Goal: Task Accomplishment & Management: Complete application form

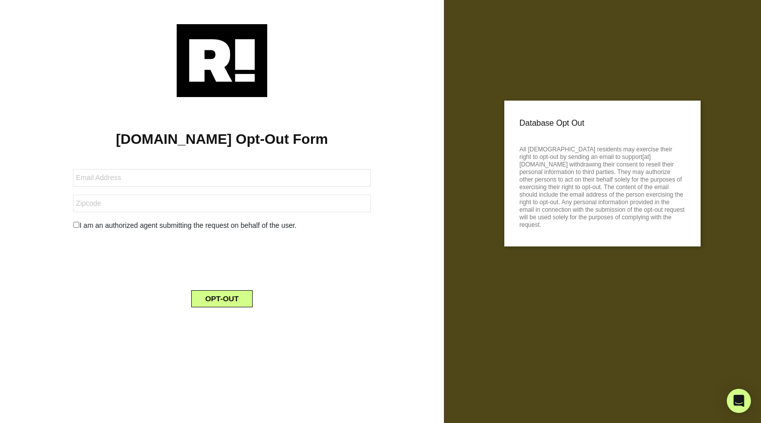
click at [300, 135] on h1 "[DOMAIN_NAME] Opt-Out Form" at bounding box center [222, 139] width 414 height 17
drag, startPoint x: 299, startPoint y: 135, endPoint x: 117, endPoint y: 191, distance: 190.5
click at [115, 191] on form "I am an authorized agent submitting the request on behalf of the user. OPT-OUT" at bounding box center [222, 232] width 298 height 150
click at [135, 183] on input "text" at bounding box center [222, 178] width 298 height 18
click at [64, 166] on div "Retention.com Opt-Out Form I am an authorized agent submitting the request on b…" at bounding box center [222, 206] width 429 height 218
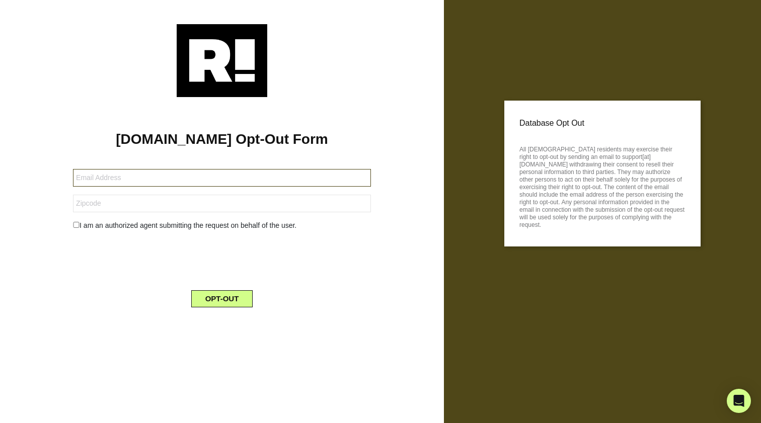
click at [98, 183] on input "text" at bounding box center [222, 178] width 298 height 18
click at [112, 181] on input "text" at bounding box center [222, 178] width 298 height 18
click at [89, 184] on input "text" at bounding box center [222, 178] width 298 height 18
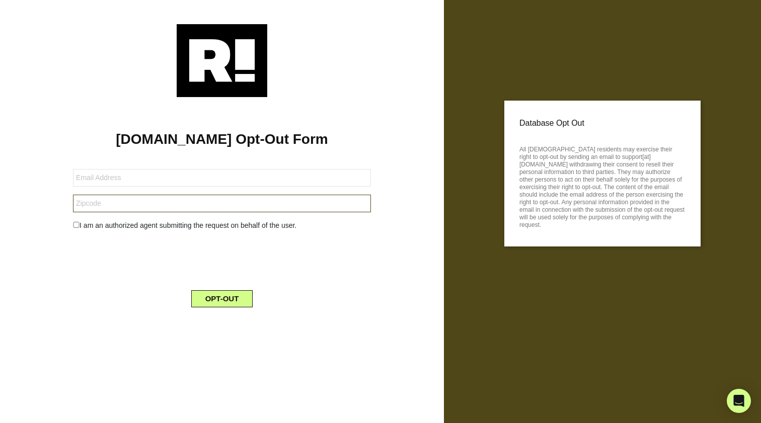
click at [94, 206] on input "text" at bounding box center [222, 204] width 298 height 18
click at [131, 207] on input "text" at bounding box center [222, 204] width 298 height 18
click at [143, 200] on input "text" at bounding box center [222, 204] width 298 height 18
click at [76, 225] on input "checkbox" at bounding box center [76, 225] width 7 height 6
checkbox input "true"
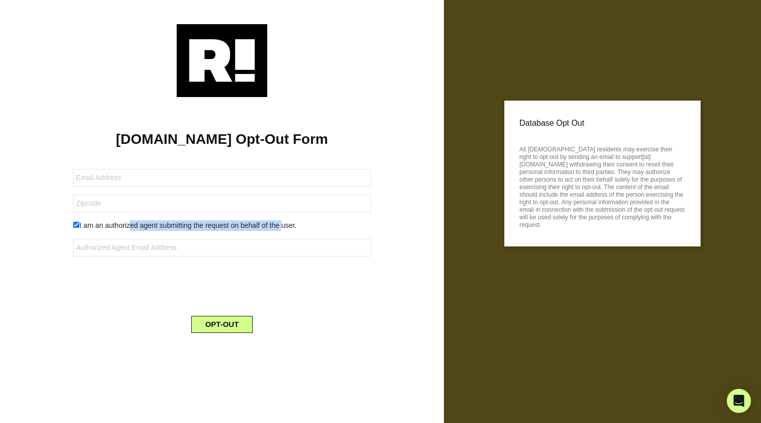
drag, startPoint x: 128, startPoint y: 223, endPoint x: 280, endPoint y: 223, distance: 151.5
click at [280, 223] on div "I am an authorized agent submitting the request on behalf of the user." at bounding box center [221, 225] width 313 height 11
click at [273, 225] on div "I am an authorized agent submitting the request on behalf of the user." at bounding box center [221, 225] width 313 height 11
drag, startPoint x: 296, startPoint y: 224, endPoint x: 80, endPoint y: 219, distance: 215.9
click at [80, 219] on form "I am an authorized agent submitting the request on behalf of the user. OPT-OUT" at bounding box center [222, 245] width 298 height 176
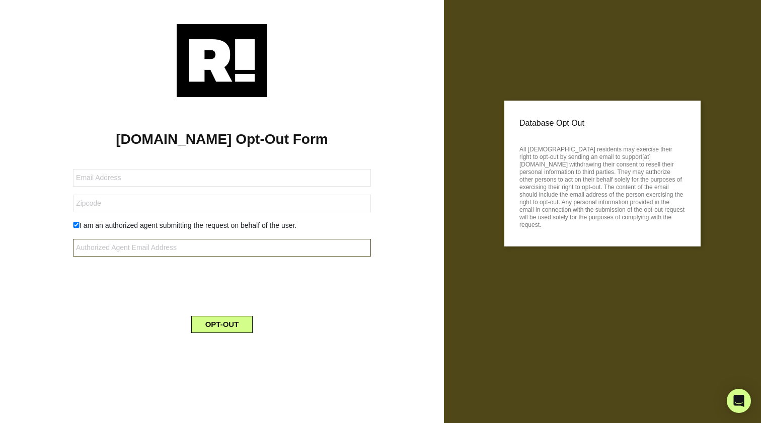
click at [91, 243] on input "text" at bounding box center [222, 248] width 298 height 18
click at [49, 173] on div "Retention.com Opt-Out Form I am an authorized agent submitting the request on b…" at bounding box center [222, 219] width 429 height 244
click at [180, 248] on input "text" at bounding box center [222, 248] width 298 height 18
click at [192, 214] on form "I am an authorized agent submitting the request on behalf of the user. OPT-OUT" at bounding box center [222, 245] width 298 height 176
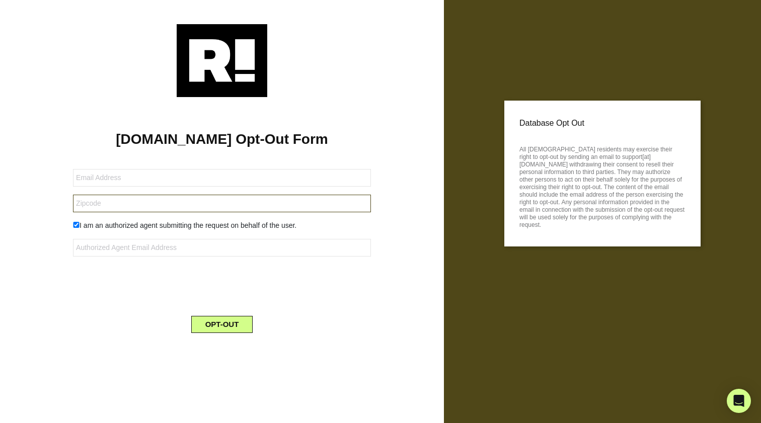
click at [193, 204] on input "text" at bounding box center [222, 204] width 298 height 18
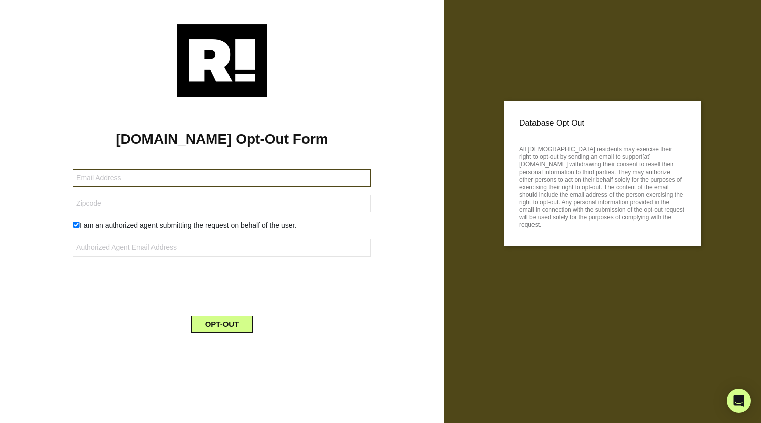
click at [181, 181] on input "text" at bounding box center [222, 178] width 298 height 18
click at [129, 133] on h1 "[DOMAIN_NAME] Opt-Out Form" at bounding box center [222, 139] width 414 height 17
click at [184, 169] on input "text" at bounding box center [222, 178] width 298 height 18
click at [184, 187] on form "I am an authorized agent submitting the request on behalf of the user. OPT-OUT" at bounding box center [222, 245] width 298 height 176
click at [238, 178] on input "text" at bounding box center [222, 178] width 298 height 18
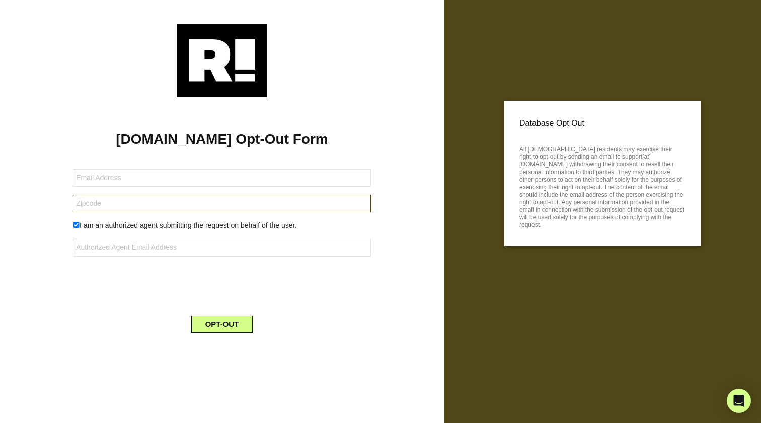
click at [265, 198] on input "text" at bounding box center [222, 204] width 298 height 18
click at [393, 136] on h1 "[DOMAIN_NAME] Opt-Out Form" at bounding box center [222, 139] width 414 height 17
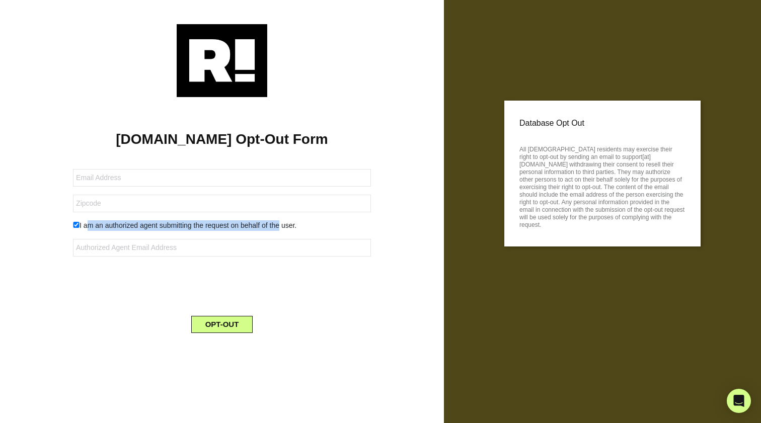
drag, startPoint x: 84, startPoint y: 225, endPoint x: 275, endPoint y: 225, distance: 191.2
click at [275, 225] on div "I am an authorized agent submitting the request on behalf of the user." at bounding box center [221, 225] width 313 height 11
click at [395, 219] on div "Retention.com Opt-Out Form I am an authorized agent submitting the request on b…" at bounding box center [222, 219] width 429 height 244
click at [400, 157] on div "Retention.com Opt-Out Form I am an authorized agent submitting the request on b…" at bounding box center [222, 219] width 429 height 244
click at [732, 411] on div "Open Intercom Messenger" at bounding box center [739, 401] width 27 height 27
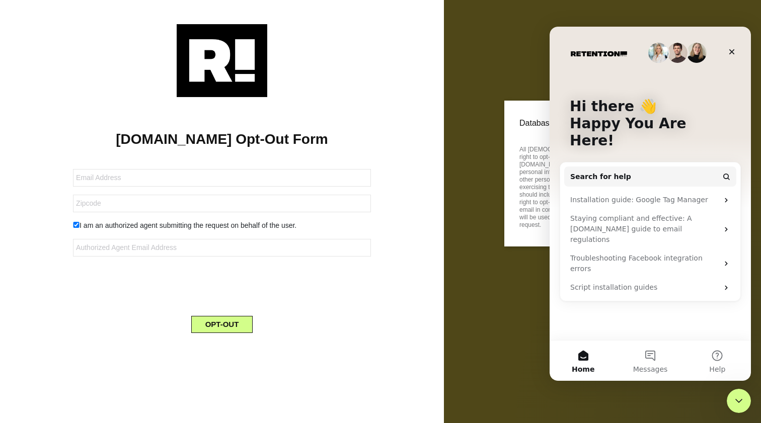
click at [458, 209] on div "Database Opt Out All US residents may exercise their right to opt-out by sendin…" at bounding box center [602, 211] width 317 height 423
click at [489, 113] on div "Database Opt Out All US residents may exercise their right to opt-out by sendin…" at bounding box center [602, 211] width 317 height 423
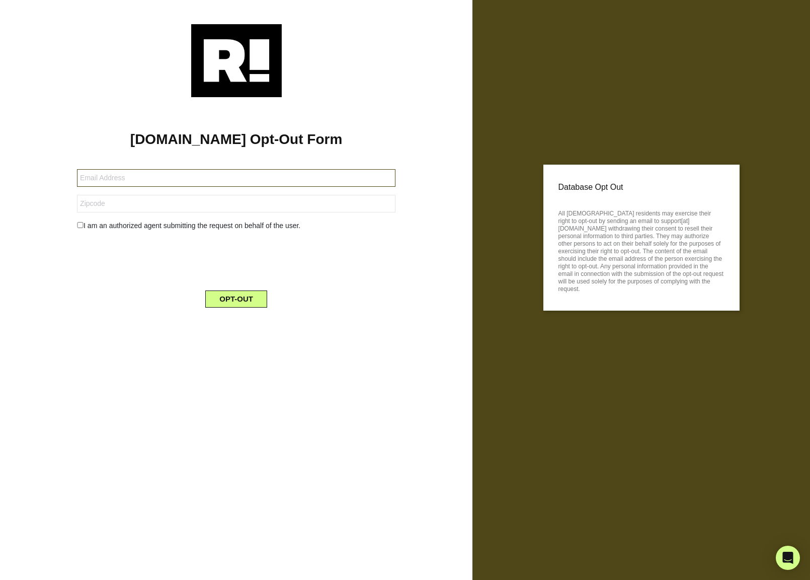
click at [328, 182] on input "text" at bounding box center [236, 178] width 319 height 18
paste input "naresh.vunnam@getethos.com"
type input "naresh.vunnam@getethos.com"
click at [163, 199] on input "text" at bounding box center [236, 204] width 319 height 18
type input "94301"
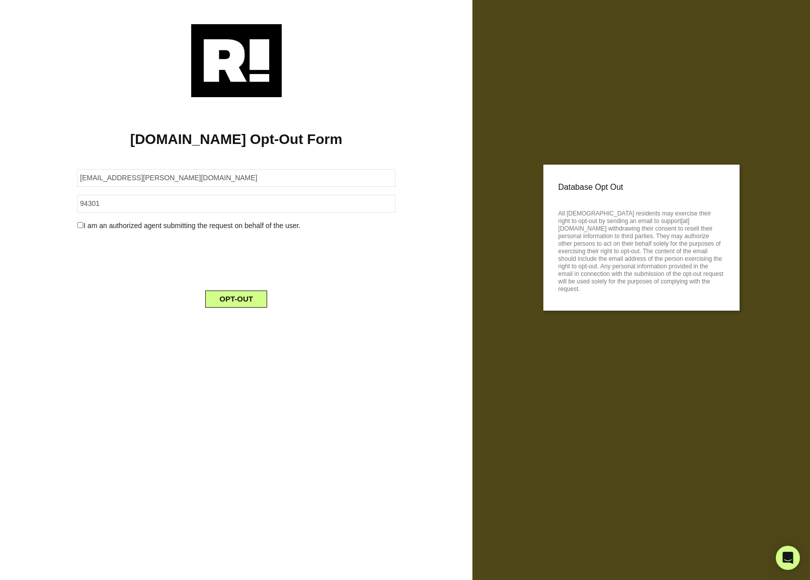
click at [182, 223] on div "I am an authorized agent submitting the request on behalf of the user." at bounding box center [236, 225] width 334 height 11
click at [81, 226] on input "checkbox" at bounding box center [80, 225] width 7 height 6
checkbox input "true"
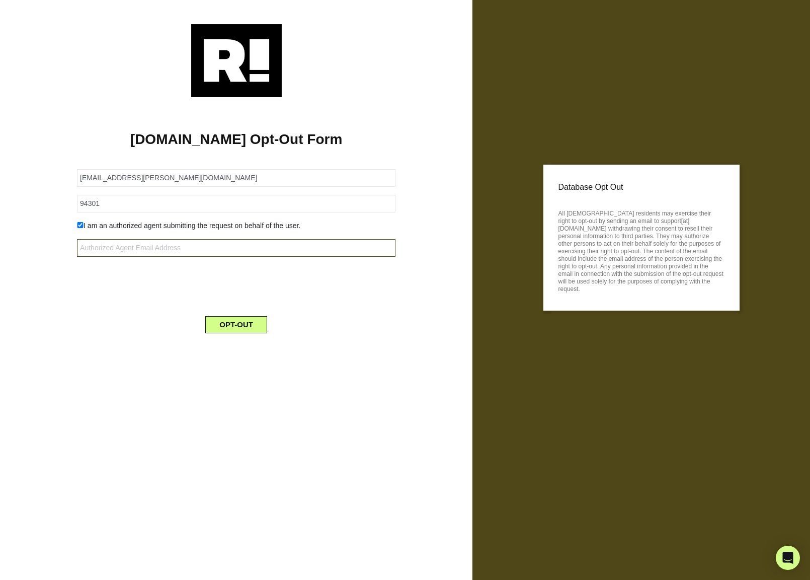
click at [98, 244] on input "text" at bounding box center [236, 248] width 319 height 18
type input "privacy@pangea.cloud"
click at [124, 311] on div "OPT-OUT" at bounding box center [236, 318] width 334 height 29
click at [100, 251] on input "privacy@pangea.cloud" at bounding box center [236, 248] width 319 height 18
click at [158, 243] on input "privacy@pangea.cloud" at bounding box center [236, 248] width 319 height 18
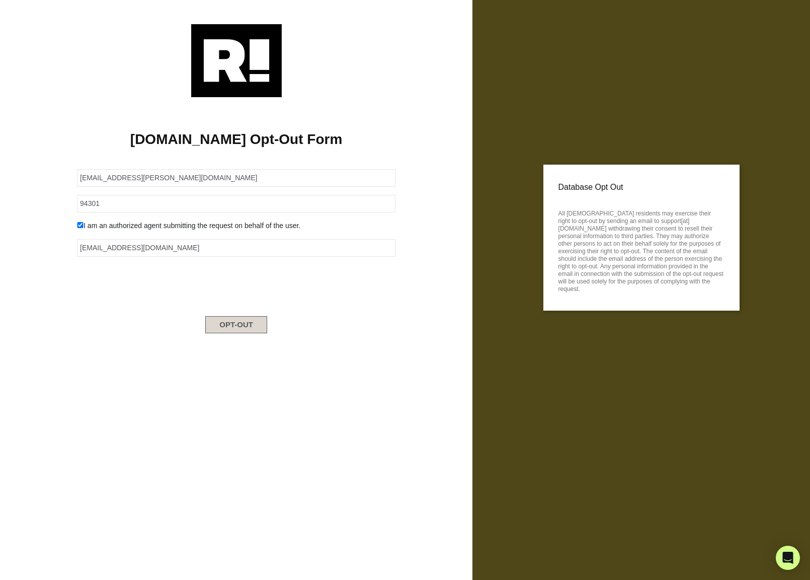
click at [241, 322] on button "OPT-OUT" at bounding box center [236, 324] width 62 height 17
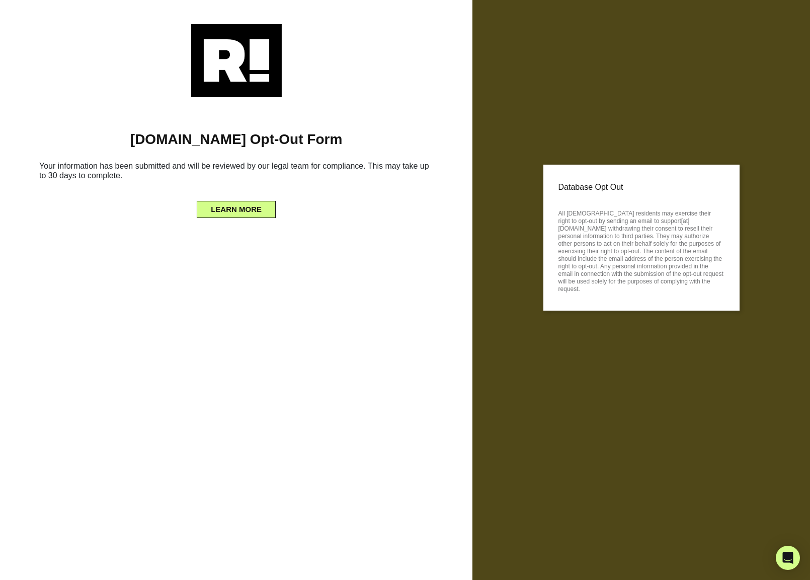
click at [276, 167] on h6 "Your information has been submitted and will be reviewed by our legal team for …" at bounding box center [236, 172] width 442 height 31
click at [273, 103] on div "[DOMAIN_NAME] Opt-Out Form Your information has been submitted and will be revi…" at bounding box center [236, 157] width 457 height 120
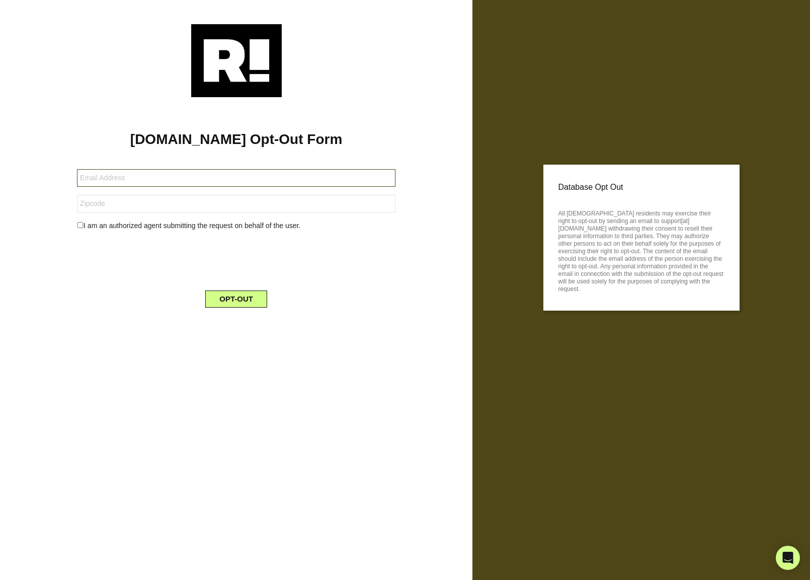
click at [136, 183] on input "text" at bounding box center [236, 178] width 319 height 18
paste input "nikhil.agarwal@getethos.com"
type input "nikhil.agarwal@getethos.com"
click at [138, 201] on input "text" at bounding box center [236, 204] width 319 height 18
type input "94301"
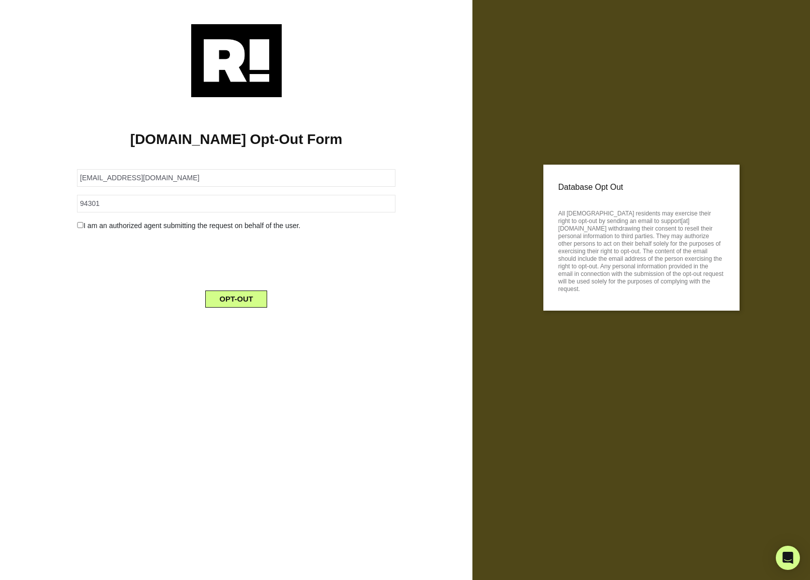
click at [135, 231] on form "nikhil.agarwal@getethos.com 94301 I am an authorized agent submitting the reque…" at bounding box center [236, 232] width 319 height 150
click at [138, 226] on div "I am an authorized agent submitting the request on behalf of the user." at bounding box center [236, 225] width 334 height 11
click at [81, 225] on input "checkbox" at bounding box center [80, 225] width 7 height 6
checkbox input "true"
drag, startPoint x: 81, startPoint y: 225, endPoint x: 151, endPoint y: 244, distance: 72.9
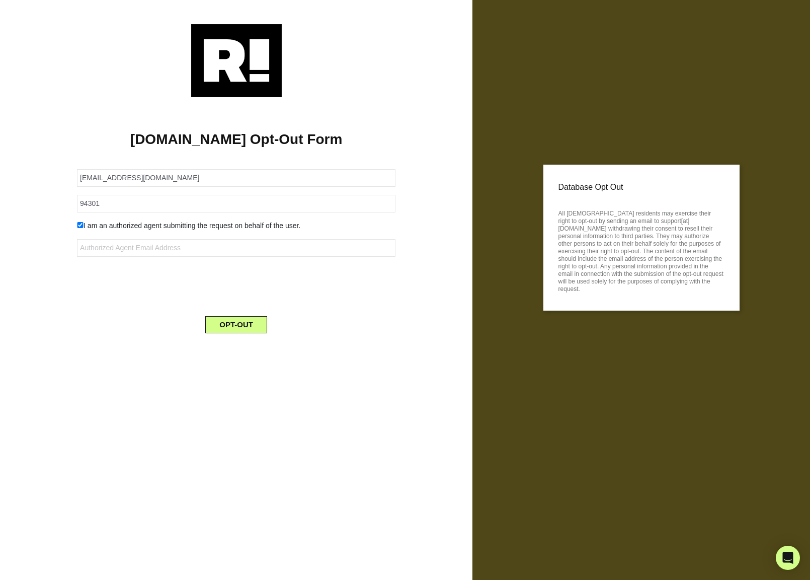
click at [150, 245] on form "nikhil.agarwal@getethos.com 94301 I am an authorized agent submitting the reque…" at bounding box center [236, 245] width 319 height 176
click at [149, 246] on input "text" at bounding box center [236, 248] width 319 height 18
paste input "[EMAIL_ADDRESS][DOMAIN_NAME]"
type input "[EMAIL_ADDRESS][DOMAIN_NAME]"
click at [245, 324] on button "OPT-OUT" at bounding box center [236, 324] width 62 height 17
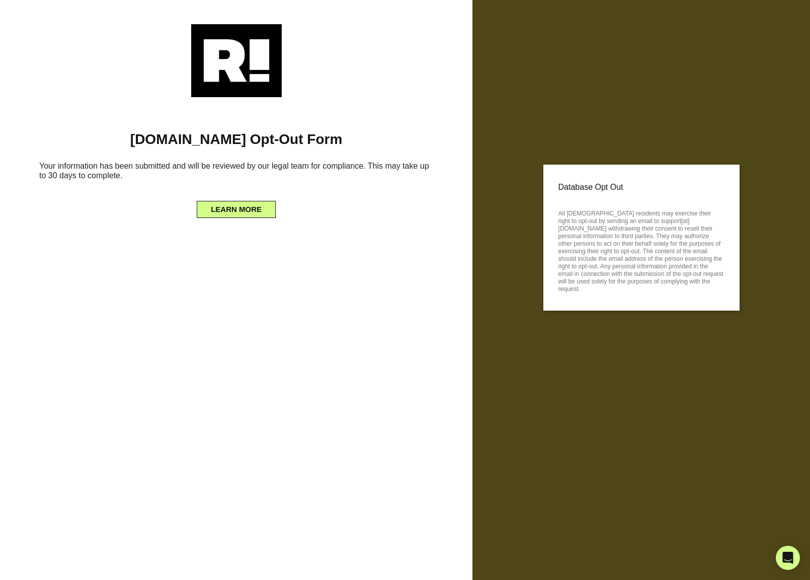
click at [184, 79] on div at bounding box center [236, 60] width 442 height 73
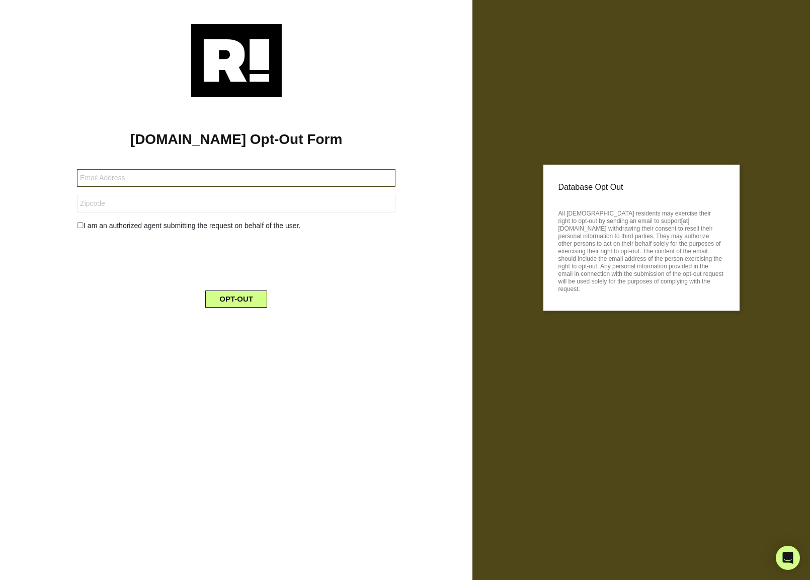
click at [133, 181] on input "text" at bounding box center [236, 178] width 319 height 18
paste input "steve.kim@getethos.com"
type input "steve.kim@getethos.com"
click at [142, 209] on input "text" at bounding box center [236, 204] width 319 height 18
type input "94301"
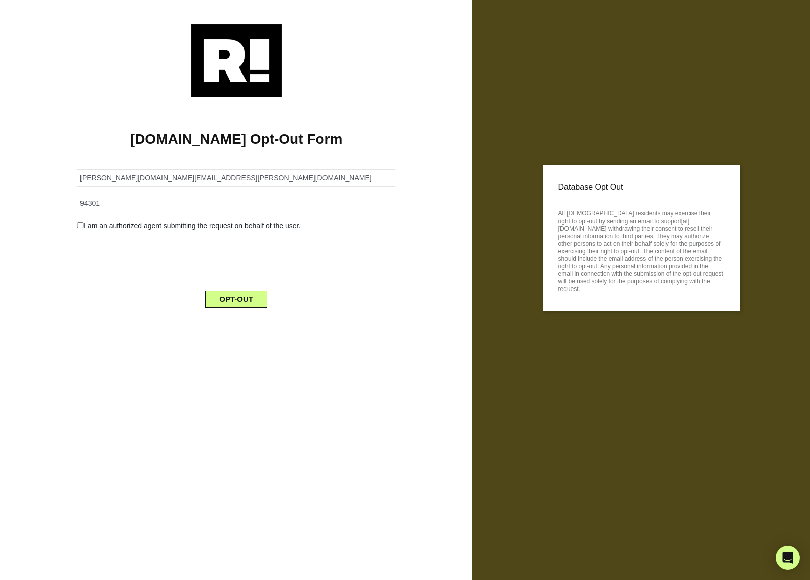
click at [77, 227] on input "checkbox" at bounding box center [80, 225] width 7 height 6
checkbox input "true"
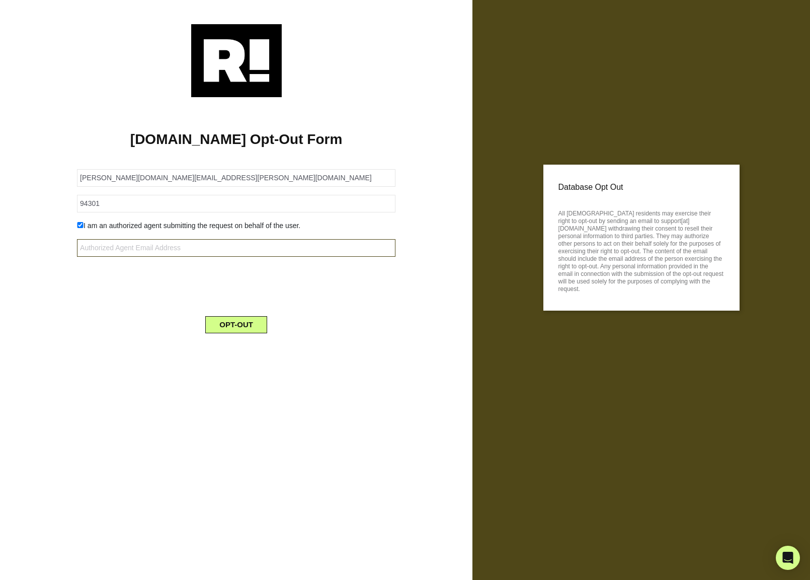
click at [128, 249] on input "text" at bounding box center [236, 248] width 319 height 18
paste input "[EMAIL_ADDRESS][DOMAIN_NAME]"
type input "[EMAIL_ADDRESS][DOMAIN_NAME]"
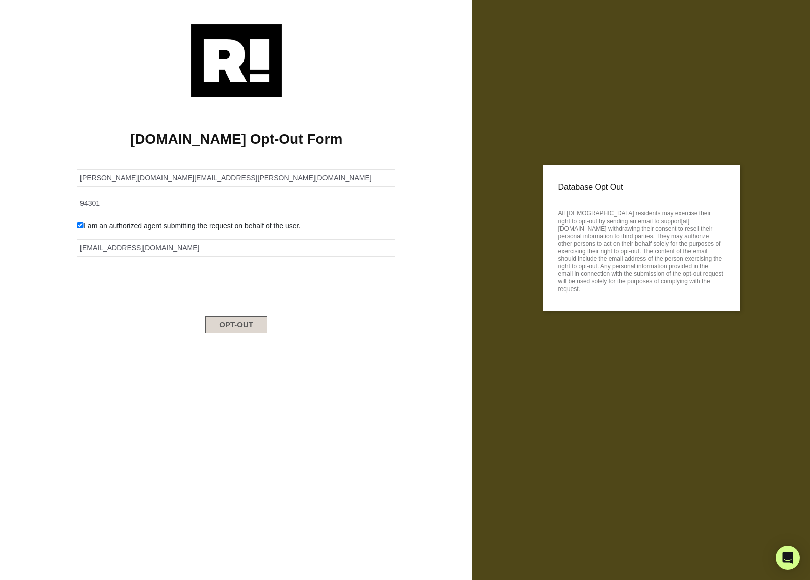
click at [238, 321] on button "OPT-OUT" at bounding box center [236, 324] width 62 height 17
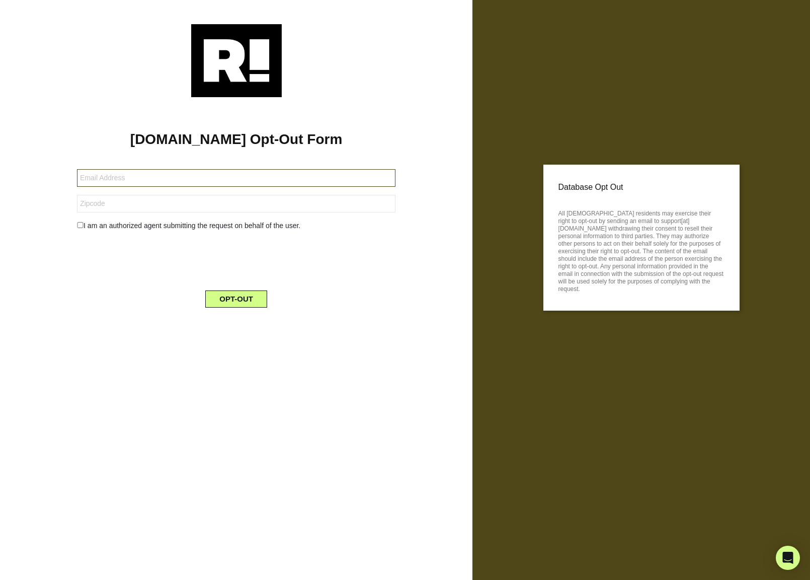
click at [259, 177] on input "text" at bounding box center [236, 178] width 319 height 18
paste input "[EMAIL_ADDRESS][DOMAIN_NAME]"
type input "[EMAIL_ADDRESS][DOMAIN_NAME]"
click at [161, 208] on input "text" at bounding box center [236, 204] width 319 height 18
type input "94301"
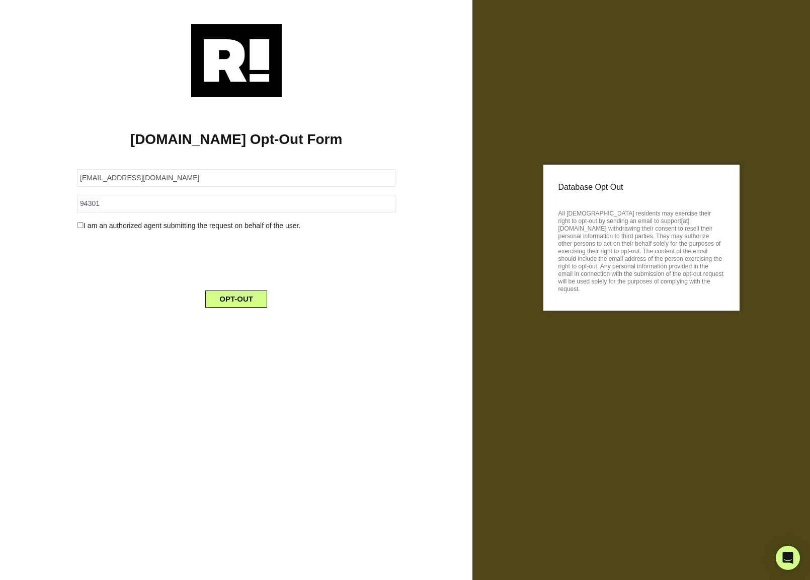
click at [92, 221] on div "I am an authorized agent submitting the request on behalf of the user." at bounding box center [236, 225] width 334 height 11
click at [84, 226] on div "I am an authorized agent submitting the request on behalf of the user." at bounding box center [236, 225] width 334 height 11
click at [83, 227] on input "checkbox" at bounding box center [80, 225] width 7 height 6
checkbox input "true"
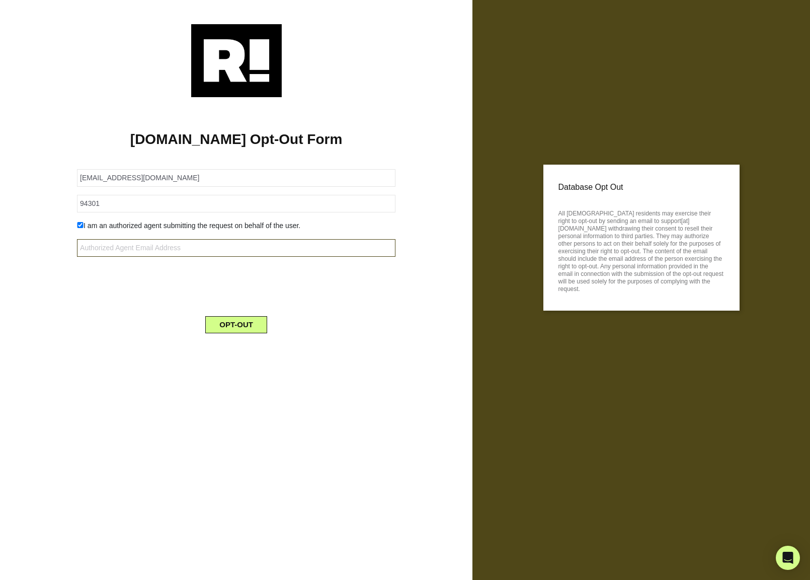
click at [170, 248] on input "text" at bounding box center [236, 248] width 319 height 18
paste input "[EMAIL_ADDRESS][DOMAIN_NAME]"
type input "[EMAIL_ADDRESS][DOMAIN_NAME]"
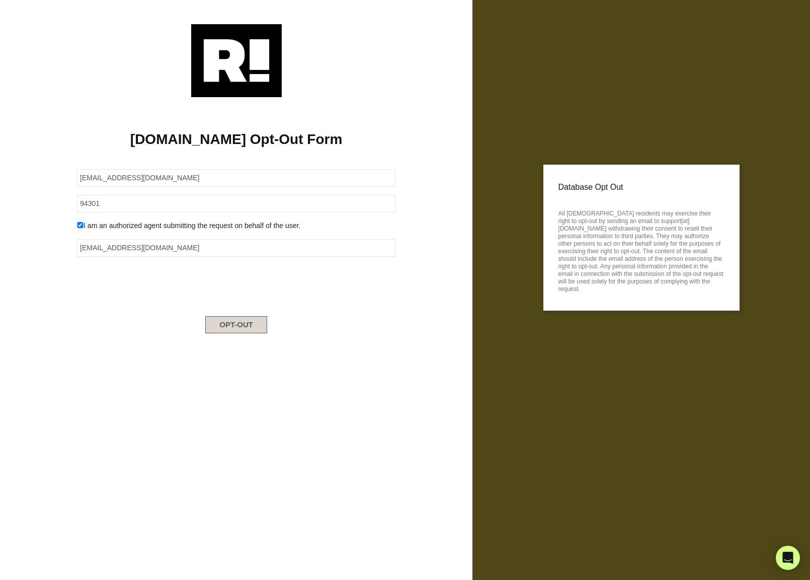
click at [243, 327] on button "OPT-OUT" at bounding box center [236, 324] width 62 height 17
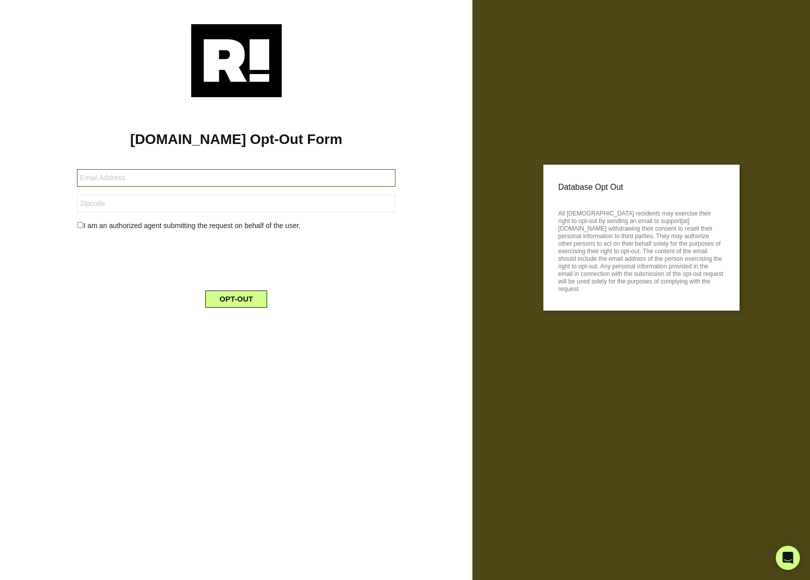
click at [152, 185] on input "text" at bounding box center [236, 178] width 319 height 18
paste input "akhil.abraham@getethos.com"
type input "akhil.abraham@getethos.com"
click at [150, 198] on input "text" at bounding box center [236, 204] width 319 height 18
type input "94301"
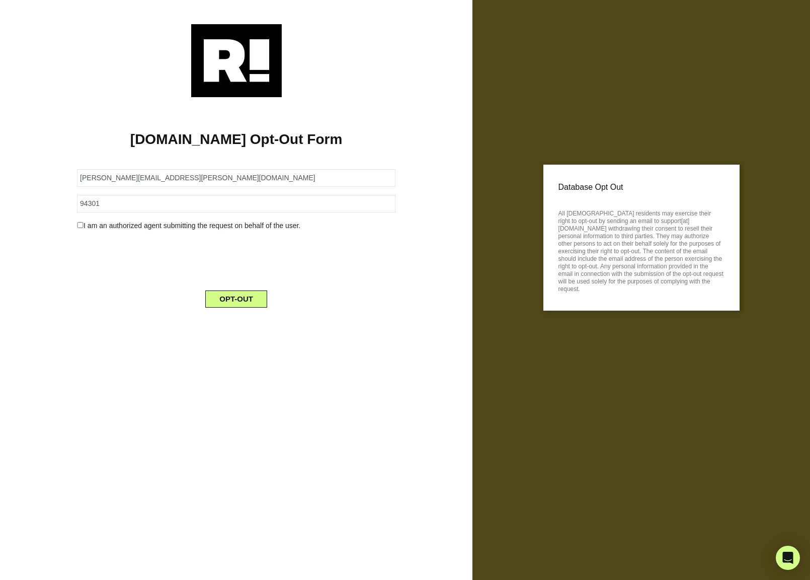
click at [77, 226] on input "checkbox" at bounding box center [80, 225] width 7 height 6
checkbox input "true"
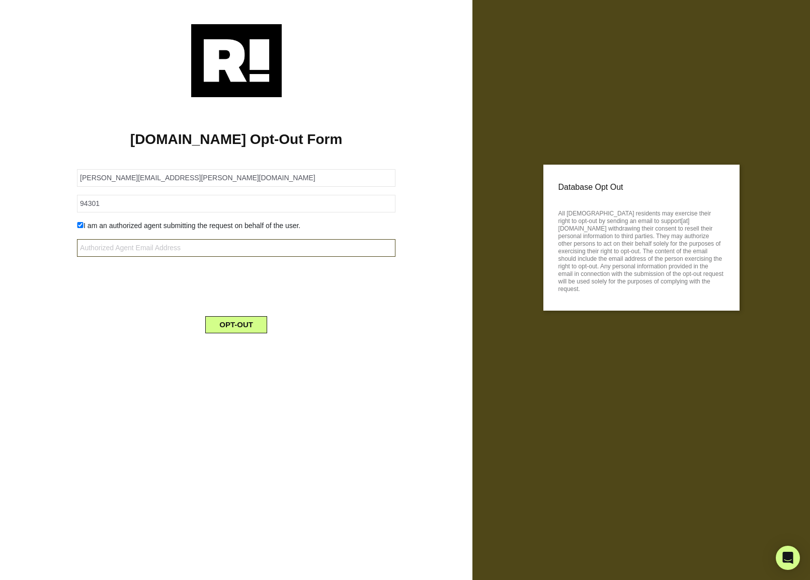
click at [204, 247] on input "text" at bounding box center [236, 248] width 319 height 18
paste input "[EMAIL_ADDRESS][DOMAIN_NAME]"
type input "[EMAIL_ADDRESS][DOMAIN_NAME]"
click at [136, 321] on div "OPT-OUT" at bounding box center [236, 318] width 334 height 29
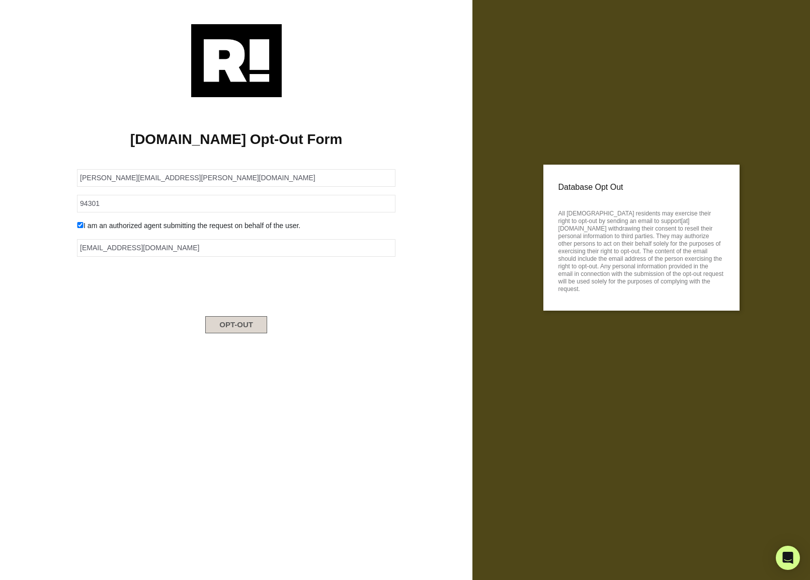
click at [258, 328] on button "OPT-OUT" at bounding box center [236, 324] width 62 height 17
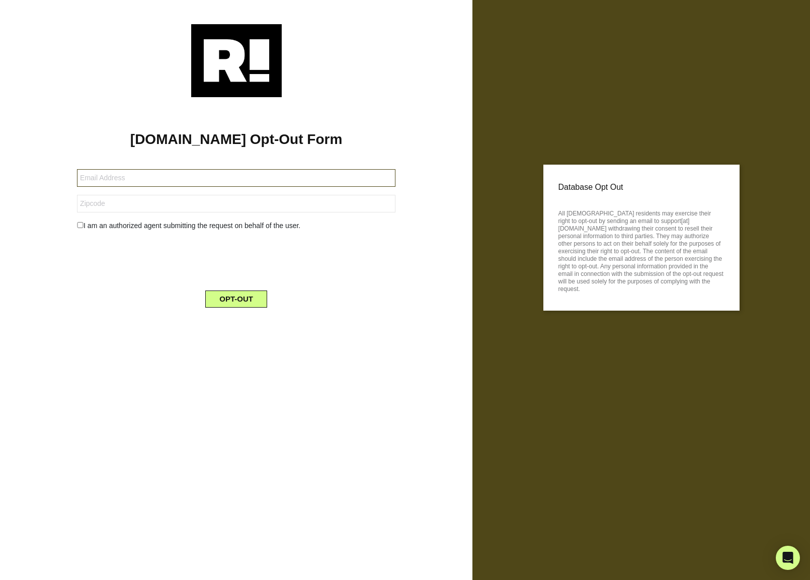
click at [114, 186] on input "text" at bounding box center [236, 178] width 319 height 18
click at [126, 175] on input "text" at bounding box center [236, 178] width 319 height 18
paste input "[EMAIL_ADDRESS][DOMAIN_NAME]"
type input "[EMAIL_ADDRESS][DOMAIN_NAME]"
click at [83, 224] on div "I am an authorized agent submitting the request on behalf of the user." at bounding box center [236, 225] width 334 height 11
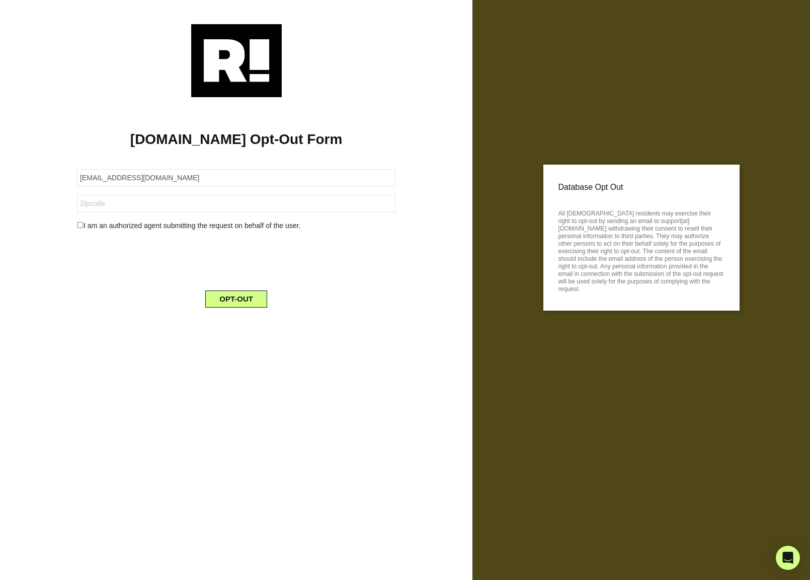
click at [81, 225] on input "checkbox" at bounding box center [80, 225] width 7 height 6
checkbox input "true"
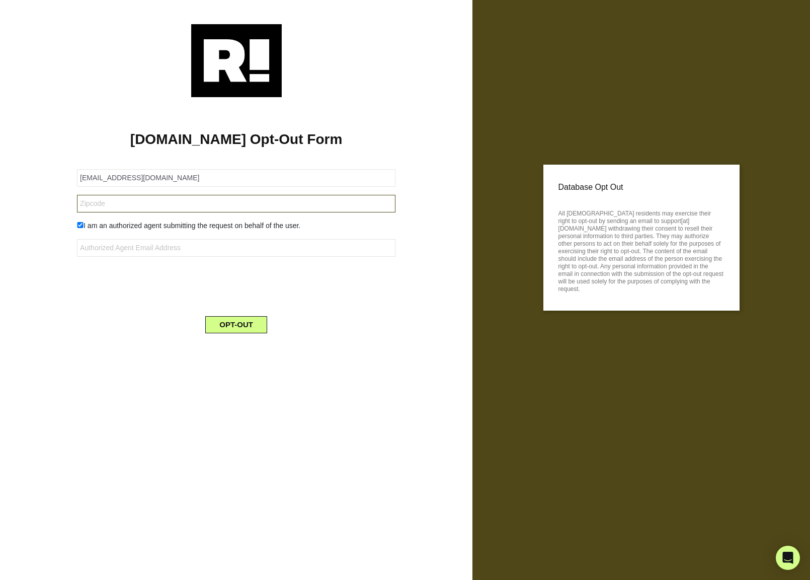
click at [95, 206] on input "text" at bounding box center [236, 204] width 319 height 18
type input "94301"
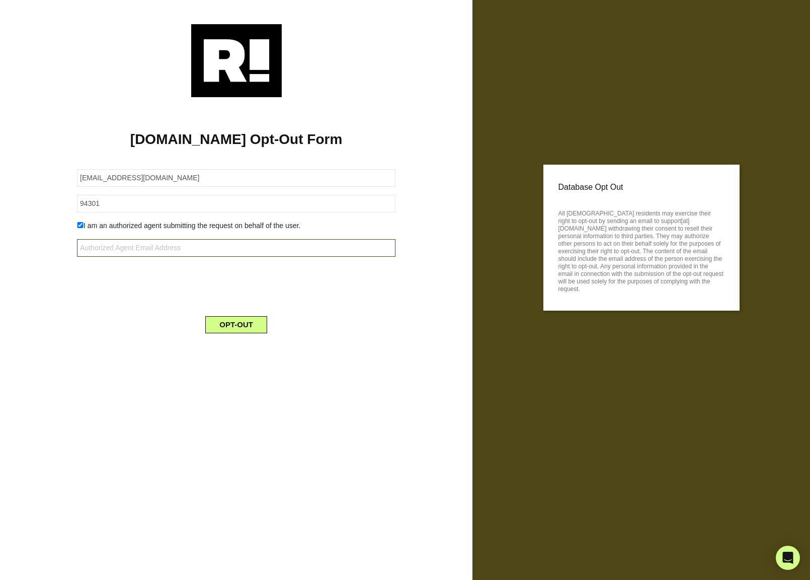
click at [102, 241] on input "text" at bounding box center [236, 248] width 319 height 18
paste input "[EMAIL_ADDRESS][DOMAIN_NAME]"
type input "[EMAIL_ADDRESS][DOMAIN_NAME]"
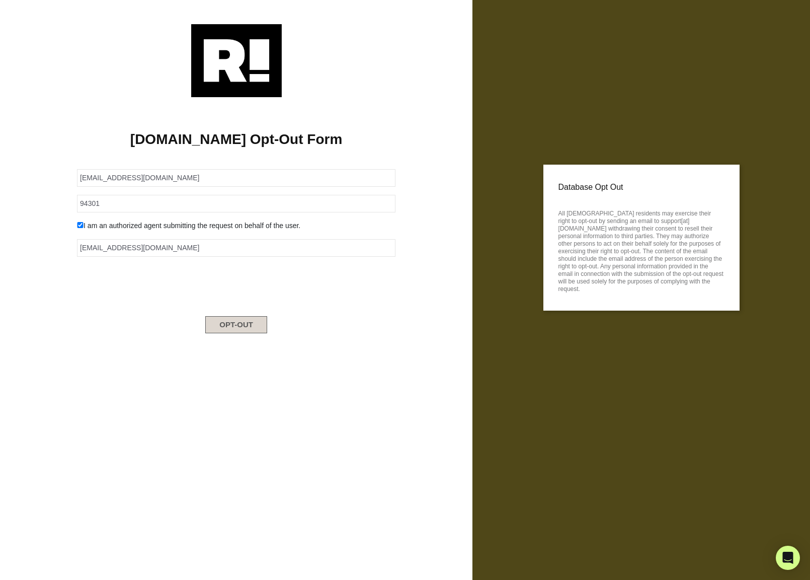
click at [250, 321] on button "OPT-OUT" at bounding box center [236, 324] width 62 height 17
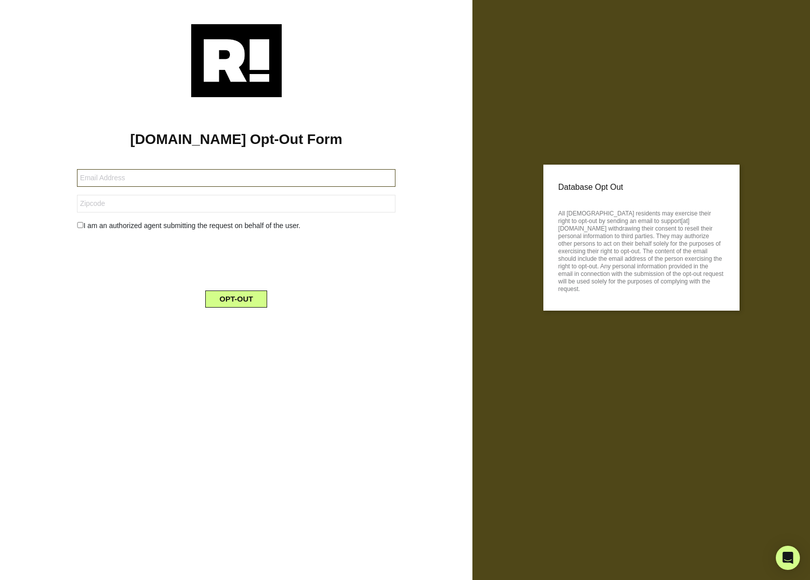
click at [184, 174] on input "text" at bounding box center [236, 178] width 319 height 18
paste input "[EMAIL_ADDRESS][DOMAIN_NAME]"
type input "[EMAIL_ADDRESS][DOMAIN_NAME]"
click at [168, 201] on input "text" at bounding box center [236, 204] width 319 height 18
type input "94301"
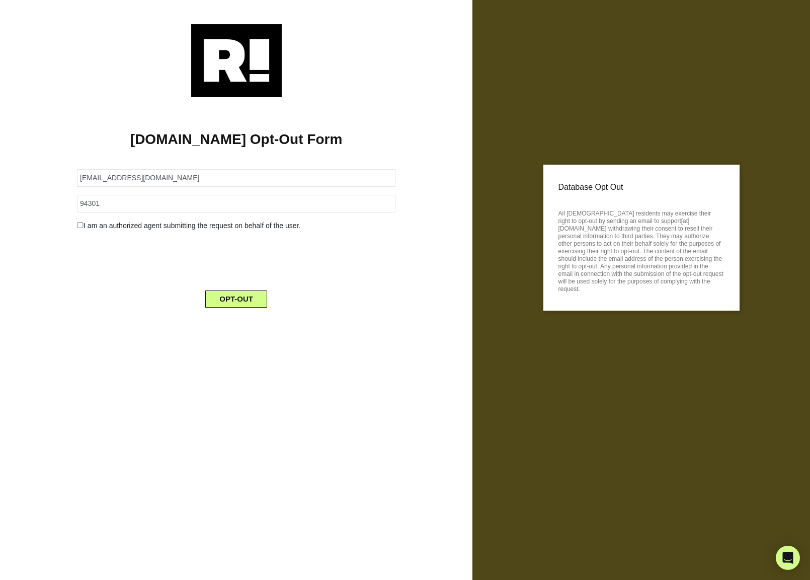
click at [80, 224] on input "checkbox" at bounding box center [80, 225] width 7 height 6
checkbox input "true"
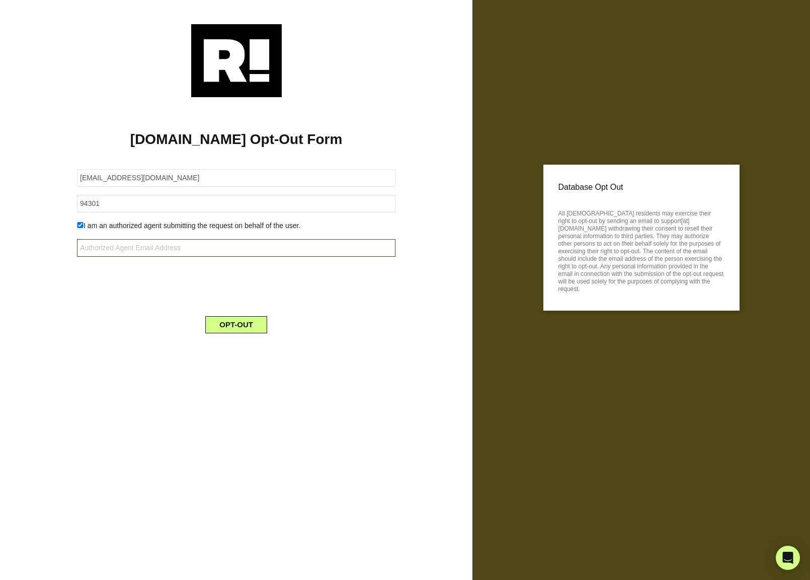
click at [169, 253] on input "text" at bounding box center [236, 248] width 319 height 18
paste input "privacy@pangea.cloud"
type input "privacy@pangea.cloud"
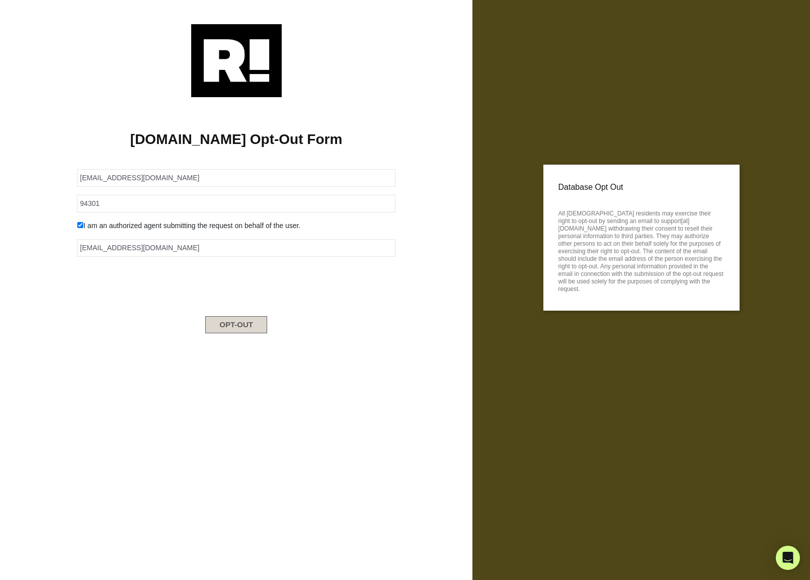
click at [258, 321] on button "OPT-OUT" at bounding box center [236, 324] width 62 height 17
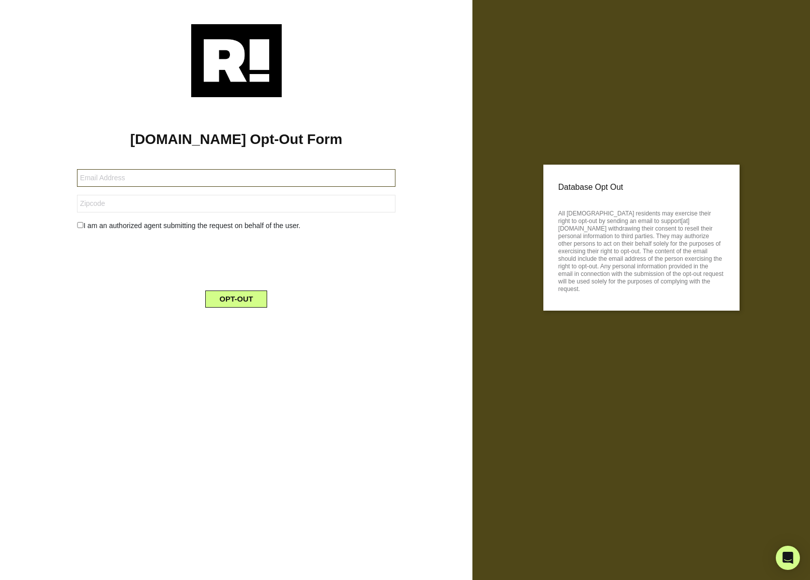
click at [119, 178] on input "text" at bounding box center [236, 178] width 319 height 18
paste input "vishnu.reddy@getethos.com"
type input "vishnu.reddy@getethos.com"
click at [115, 196] on input "text" at bounding box center [236, 204] width 319 height 18
type input "94301"
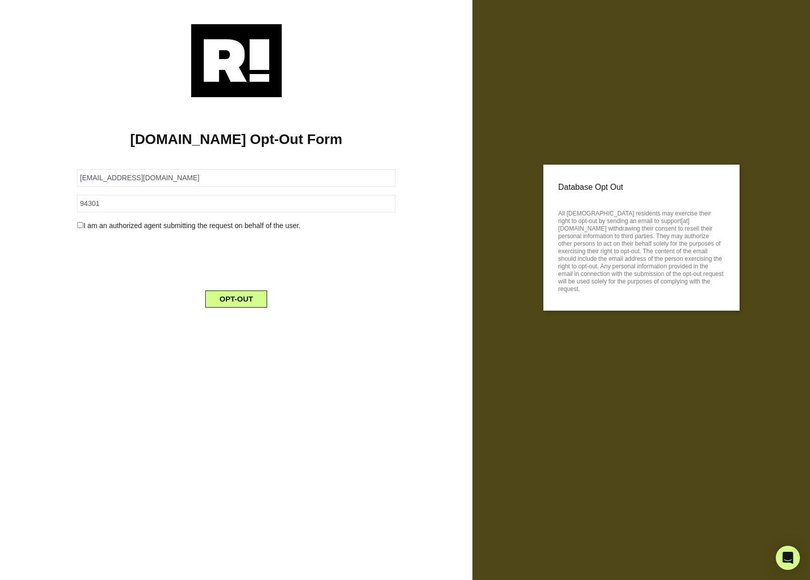
click at [94, 230] on div "I am an authorized agent submitting the request on behalf of the user." at bounding box center [236, 225] width 334 height 11
click at [82, 225] on input "checkbox" at bounding box center [80, 225] width 7 height 6
checkbox input "true"
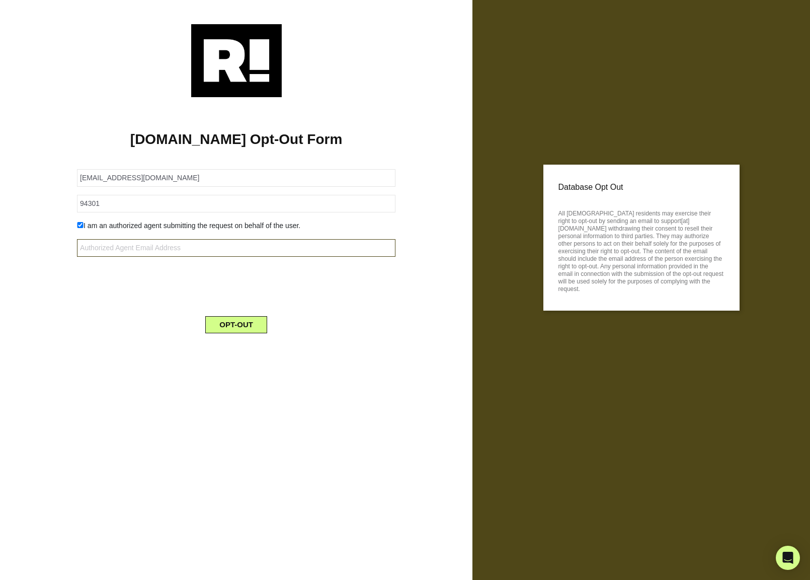
click at [132, 244] on input "text" at bounding box center [236, 248] width 319 height 18
paste input "privacy@pangea.cloud"
type input "privacy@pangea.cloud"
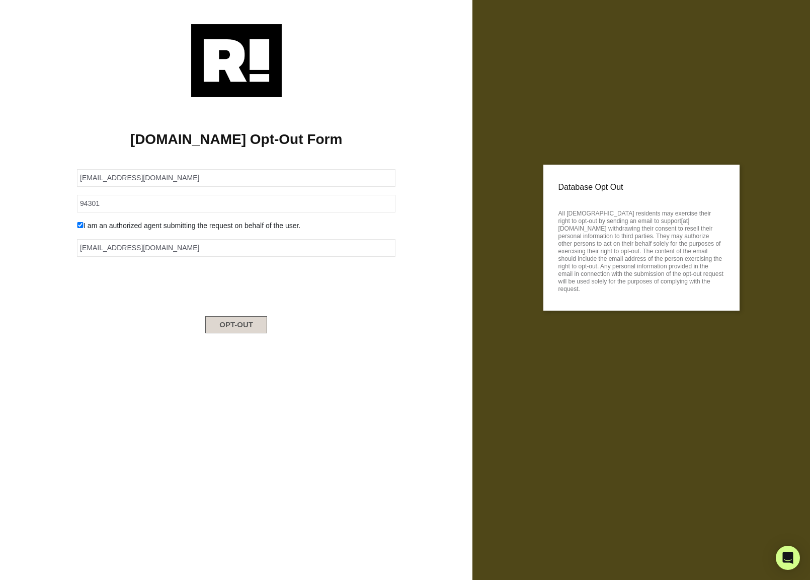
click at [255, 323] on button "OPT-OUT" at bounding box center [236, 324] width 62 height 17
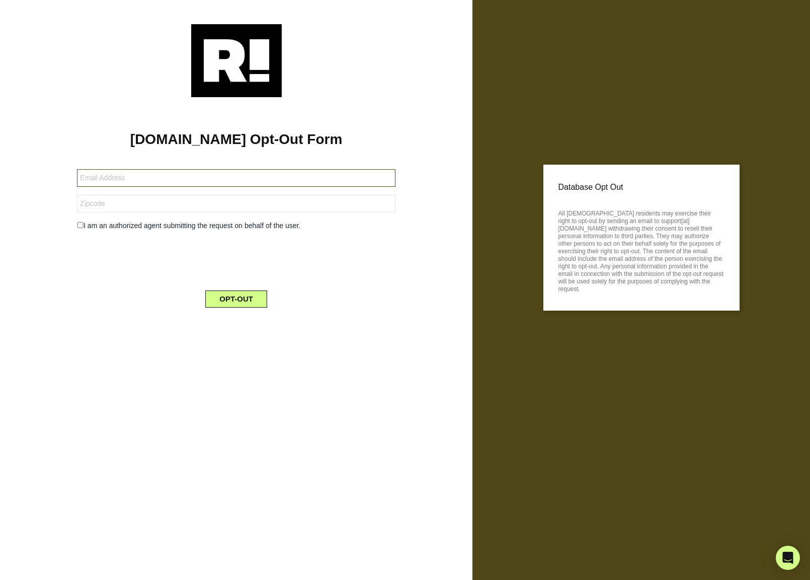
click at [128, 183] on input "text" at bounding box center [236, 178] width 319 height 18
paste input "[EMAIL_ADDRESS][DOMAIN_NAME]"
type input "[EMAIL_ADDRESS][DOMAIN_NAME]"
type input "94301"
click at [82, 227] on input "checkbox" at bounding box center [80, 225] width 7 height 6
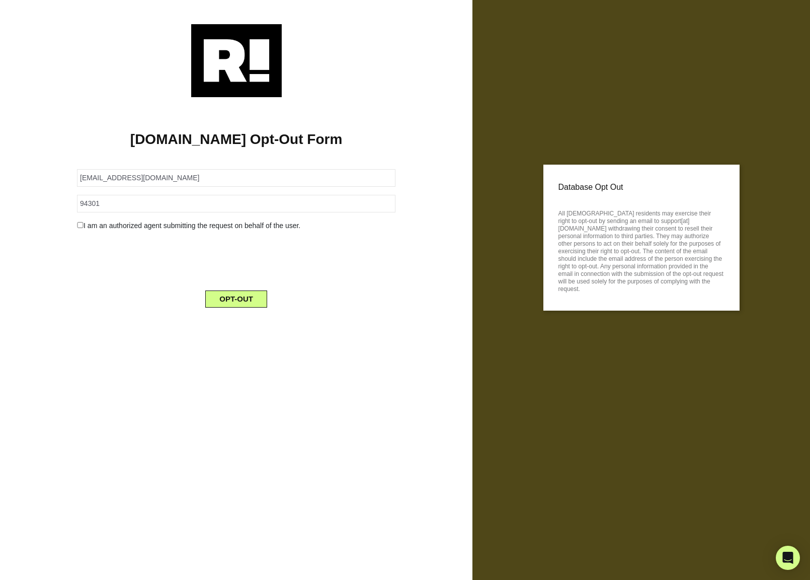
checkbox input "true"
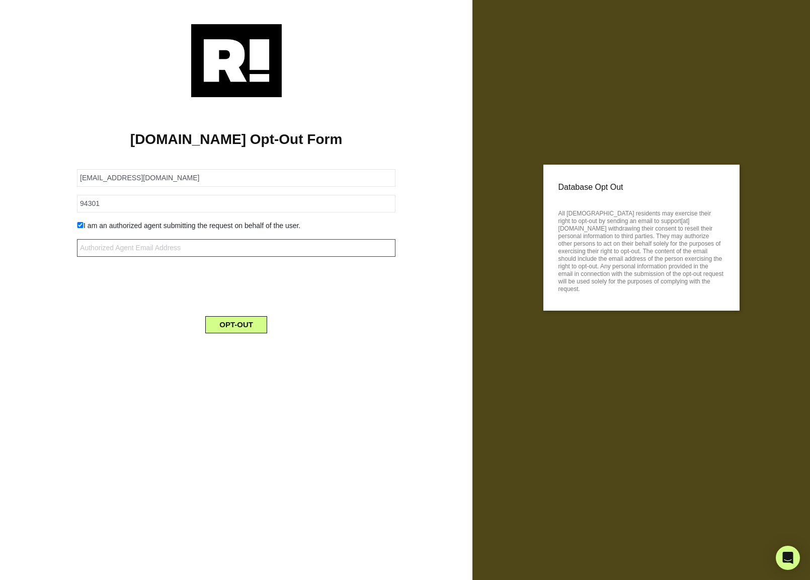
click at [102, 243] on input "text" at bounding box center [236, 248] width 319 height 18
paste input "[EMAIL_ADDRESS][DOMAIN_NAME]"
type input "[EMAIL_ADDRESS][DOMAIN_NAME]"
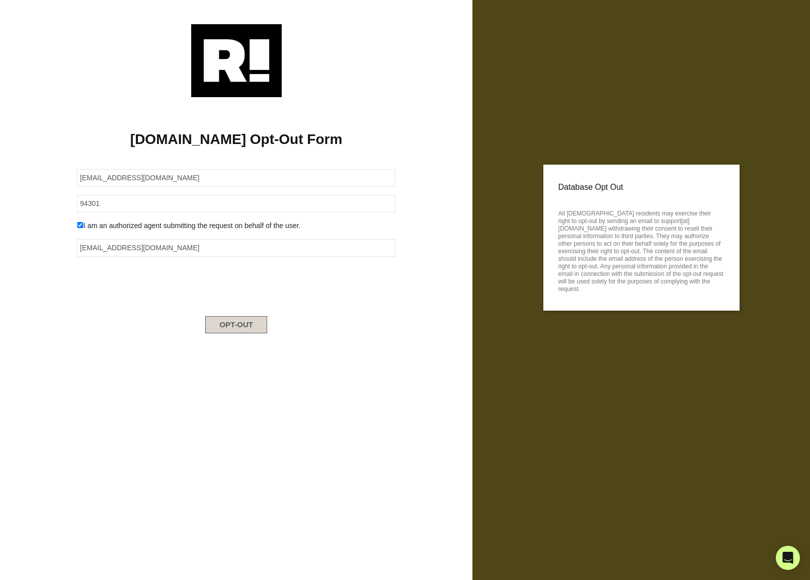
click at [230, 321] on button "OPT-OUT" at bounding box center [236, 324] width 62 height 17
click at [103, 164] on form "I am an authorized agent submitting the request on behalf of the user. OPT-OUT" at bounding box center [236, 232] width 319 height 150
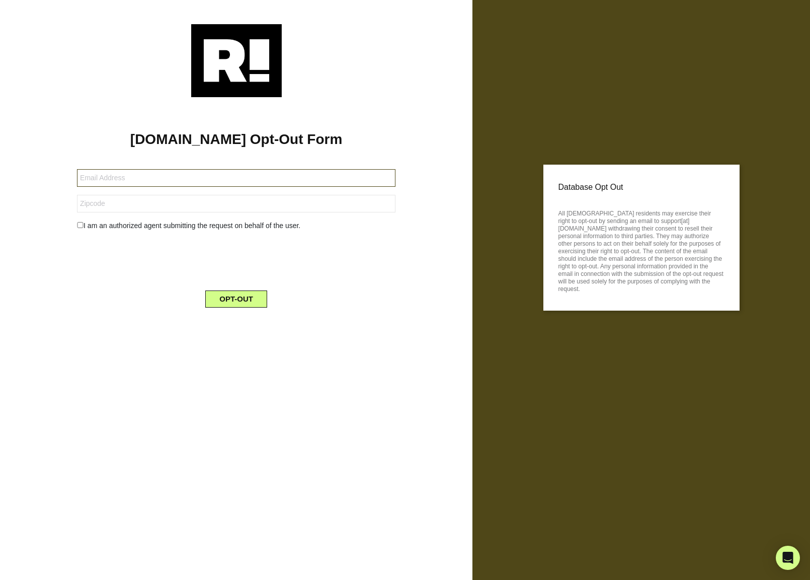
click at [101, 181] on input "text" at bounding box center [236, 178] width 319 height 18
paste input "alois.barreras@getethos.com"
type input "alois.barreras@getethos.com"
type input "94301"
click at [82, 225] on input "checkbox" at bounding box center [80, 225] width 7 height 6
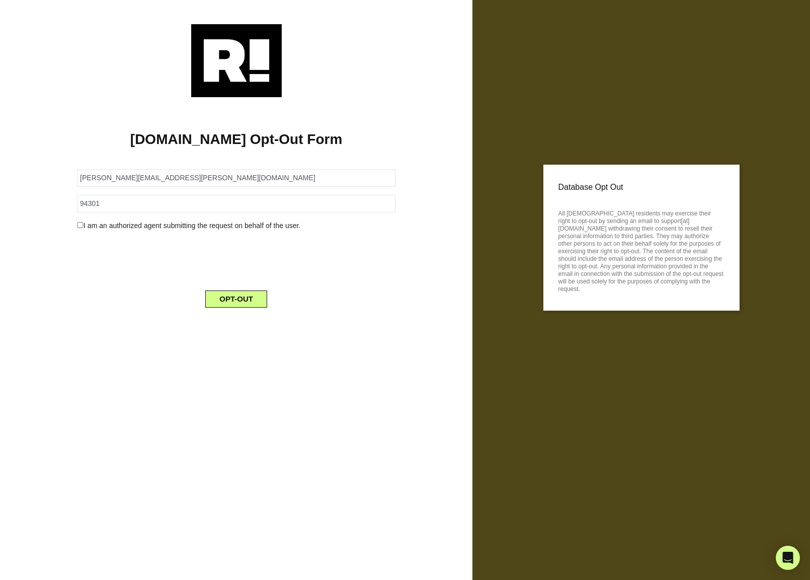
checkbox input "true"
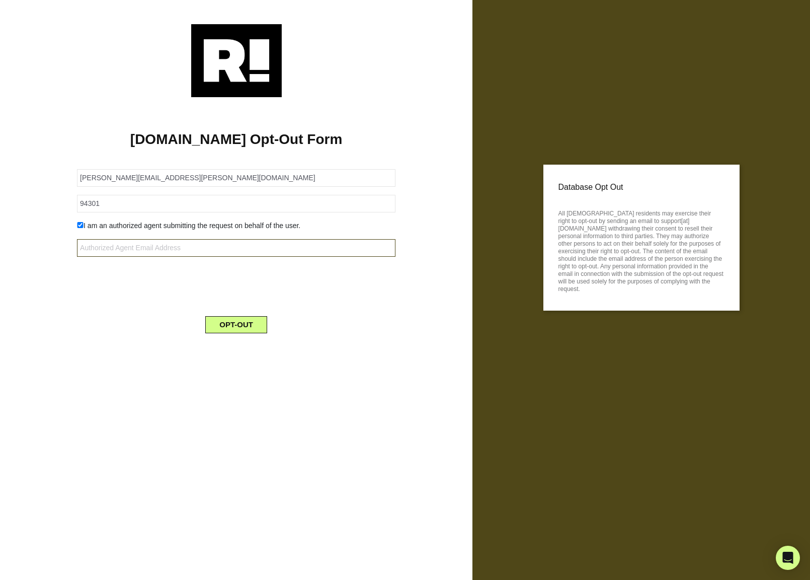
click at [186, 246] on input "text" at bounding box center [236, 248] width 319 height 18
paste input "privacy@pangea.cloud"
type input "privacy@pangea.cloud"
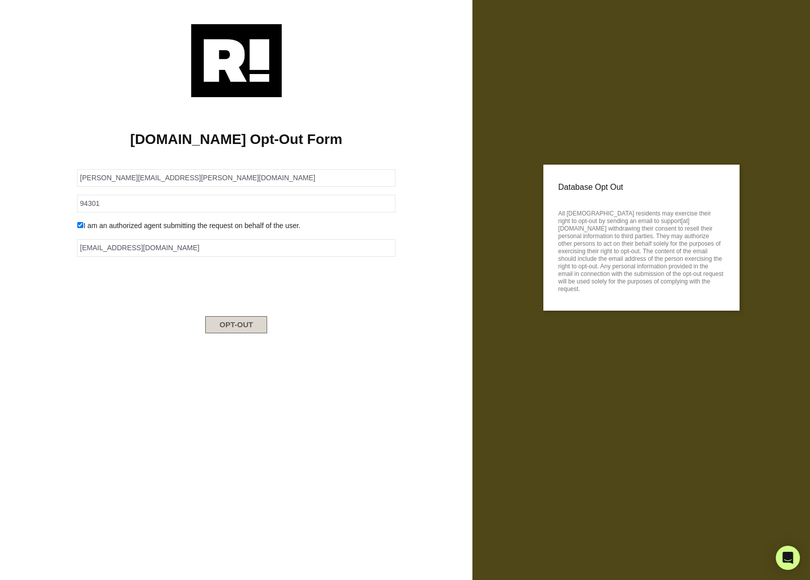
click at [232, 328] on button "OPT-OUT" at bounding box center [236, 324] width 62 height 17
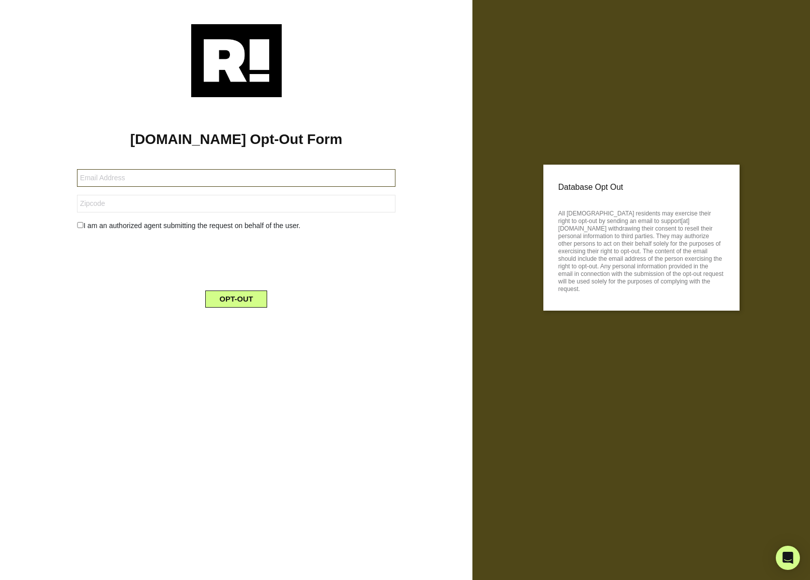
click at [166, 185] on input "text" at bounding box center [236, 178] width 319 height 18
paste input "rohit.sehgal@getethos.com"
type input "rohit.sehgal@getethos.com"
click at [158, 203] on input "text" at bounding box center [236, 204] width 319 height 18
type input "94301"
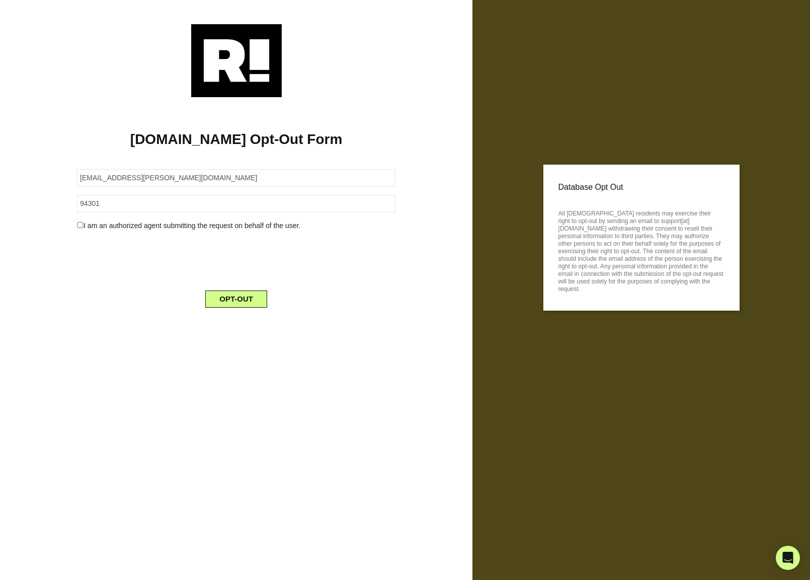
click at [77, 227] on input "checkbox" at bounding box center [80, 225] width 7 height 6
checkbox input "true"
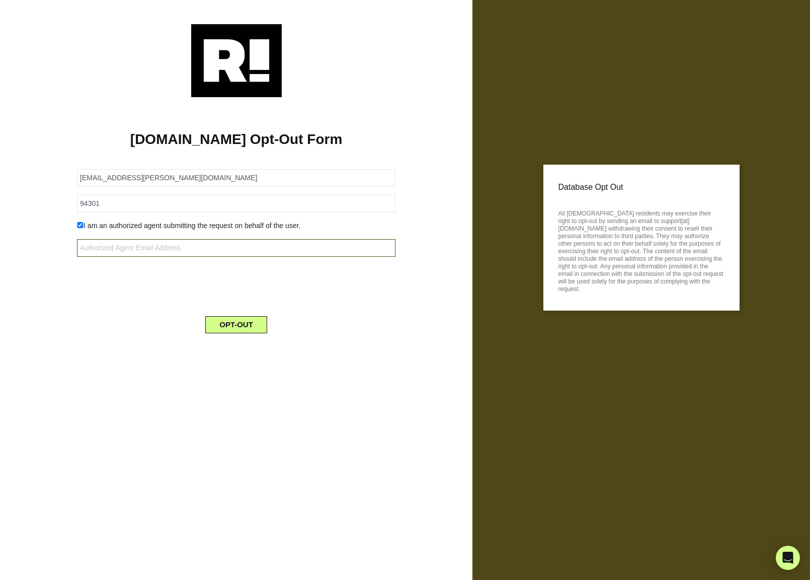
click at [153, 247] on input "text" at bounding box center [236, 248] width 319 height 18
paste input "privacy@pangea.cloud"
type input "privacy@pangea.cloud"
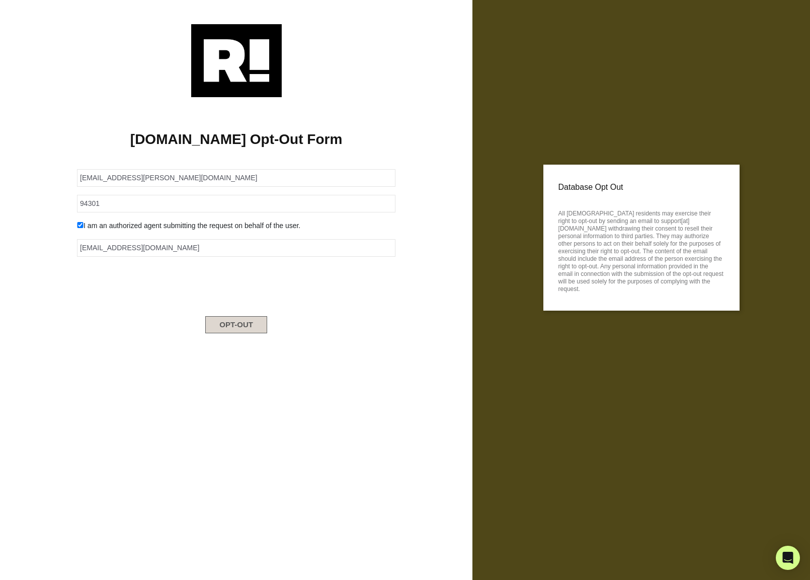
click at [240, 327] on button "OPT-OUT" at bounding box center [236, 324] width 62 height 17
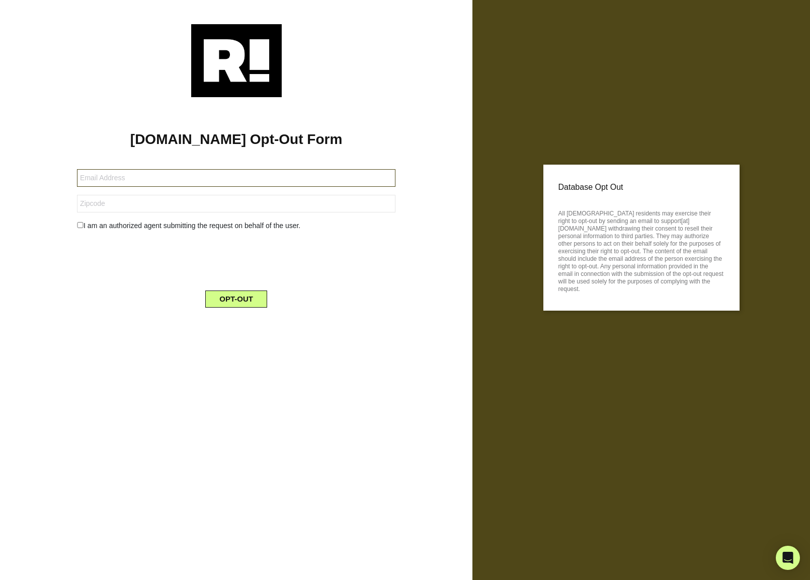
click at [121, 177] on input "text" at bounding box center [236, 178] width 319 height 18
paste input "prashant.tiwari@getethos.com"
type input "prashant.tiwari@getethos.com"
type input "94301"
click at [80, 225] on input "checkbox" at bounding box center [80, 225] width 7 height 6
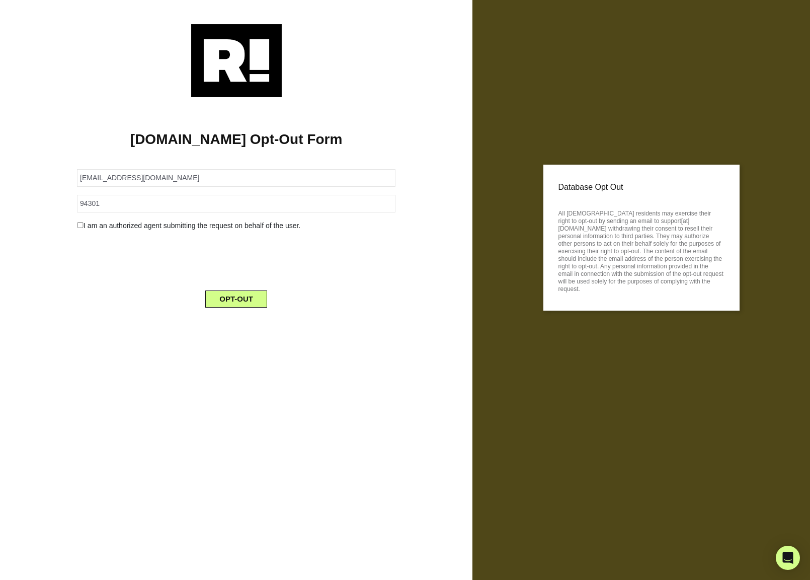
checkbox input "true"
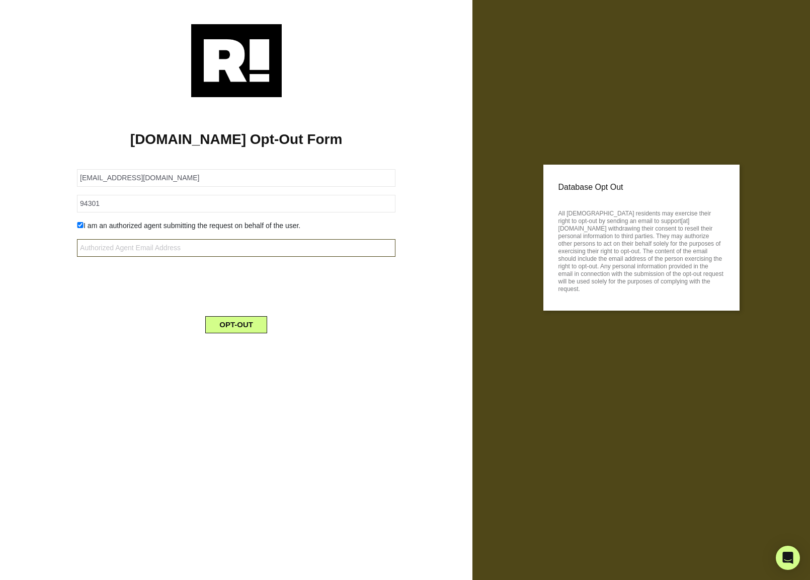
click at [159, 249] on input "text" at bounding box center [236, 248] width 319 height 18
paste input "[EMAIL_ADDRESS][DOMAIN_NAME]"
type input "[EMAIL_ADDRESS][DOMAIN_NAME]"
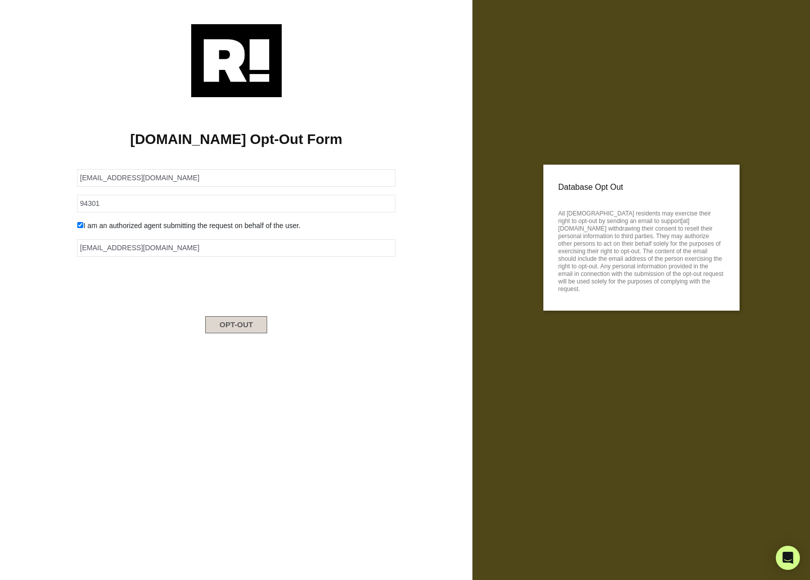
click at [248, 324] on button "OPT-OUT" at bounding box center [236, 324] width 62 height 17
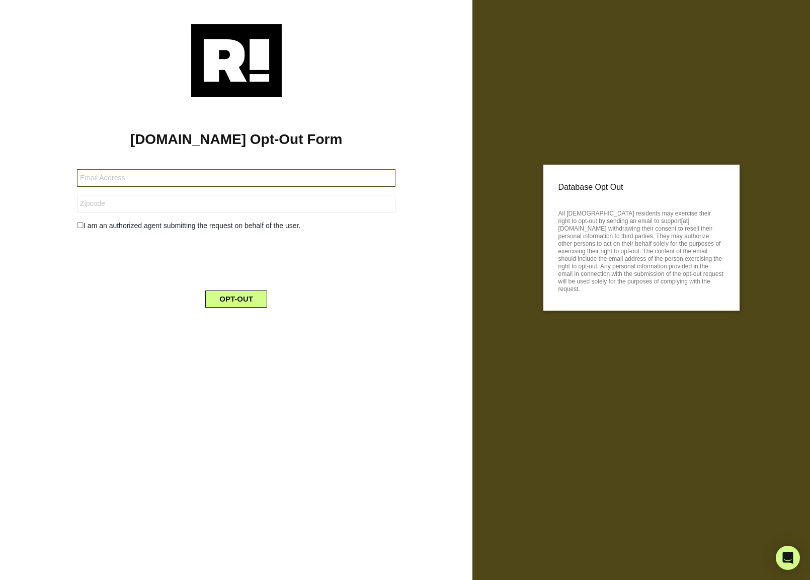
click at [113, 177] on input "text" at bounding box center [236, 178] width 319 height 18
paste input "jhonie.medina@getethos.com"
type input "jhonie.medina@getethos.com"
click at [112, 199] on input "text" at bounding box center [236, 204] width 319 height 18
type input "94301"
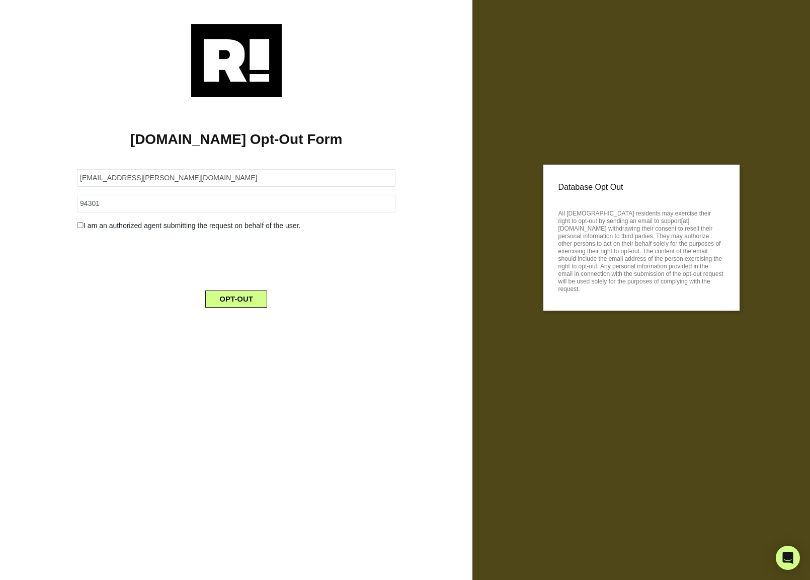
click at [79, 228] on input "checkbox" at bounding box center [80, 225] width 7 height 6
checkbox input "true"
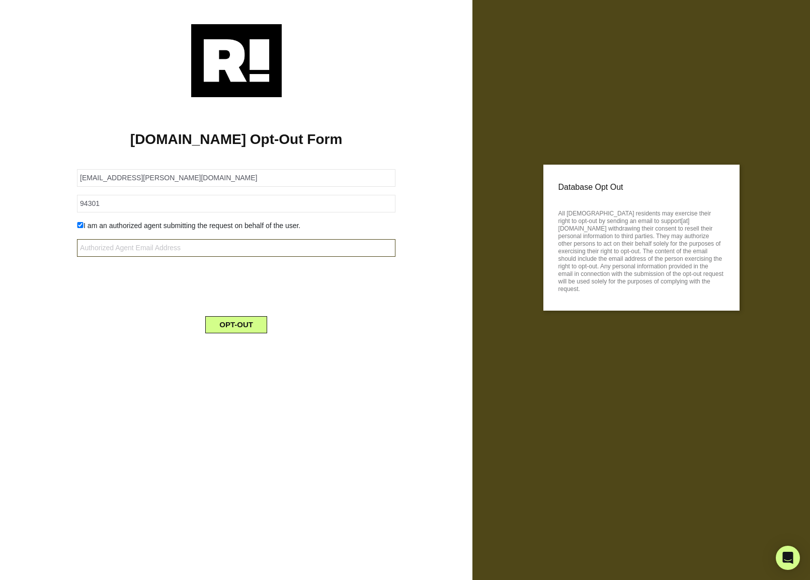
click at [152, 251] on input "text" at bounding box center [236, 248] width 319 height 18
paste input "[EMAIL_ADDRESS][DOMAIN_NAME]"
type input "[EMAIL_ADDRESS][DOMAIN_NAME]"
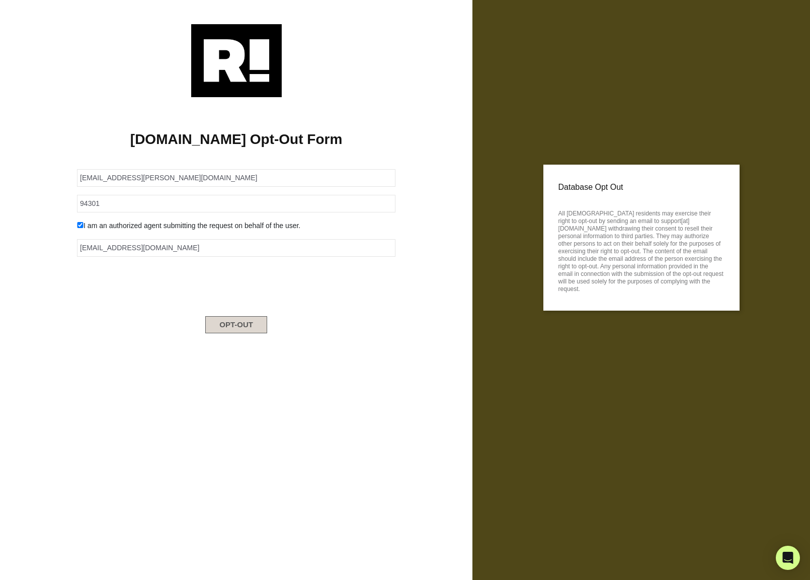
click at [252, 321] on button "OPT-OUT" at bounding box center [236, 324] width 62 height 17
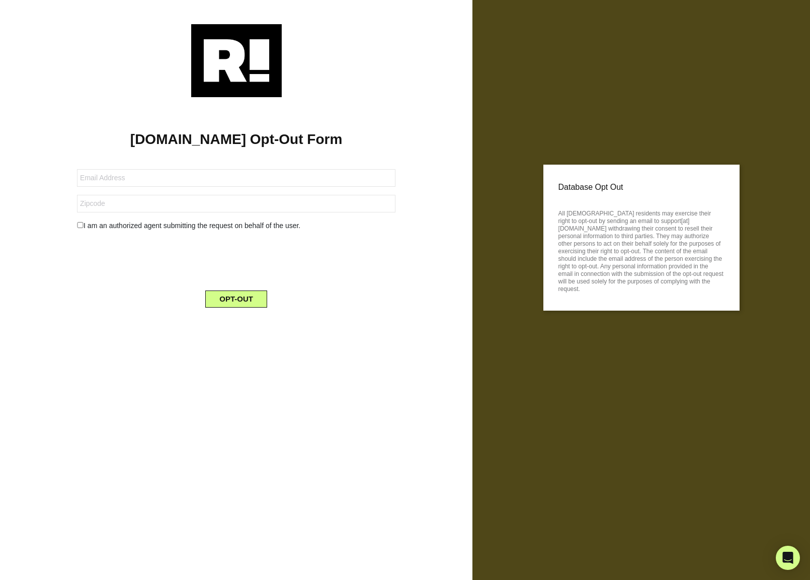
click at [136, 189] on form "I am an authorized agent submitting the request on behalf of the user. OPT-OUT" at bounding box center [236, 232] width 319 height 150
click at [148, 174] on input "text" at bounding box center [236, 178] width 319 height 18
paste input "[EMAIL_ADDRESS][DOMAIN_NAME]"
type input "[EMAIL_ADDRESS][DOMAIN_NAME]"
type input "94301"
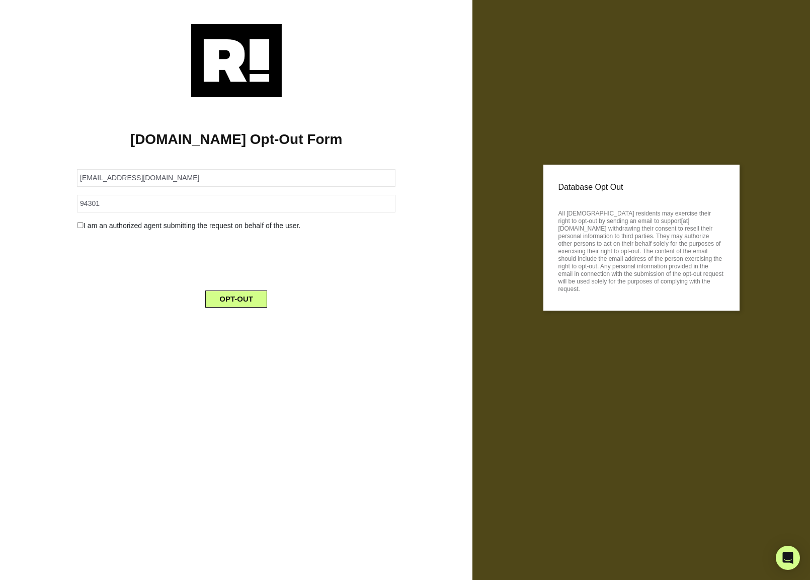
click at [80, 225] on input "checkbox" at bounding box center [80, 225] width 7 height 6
checkbox input "true"
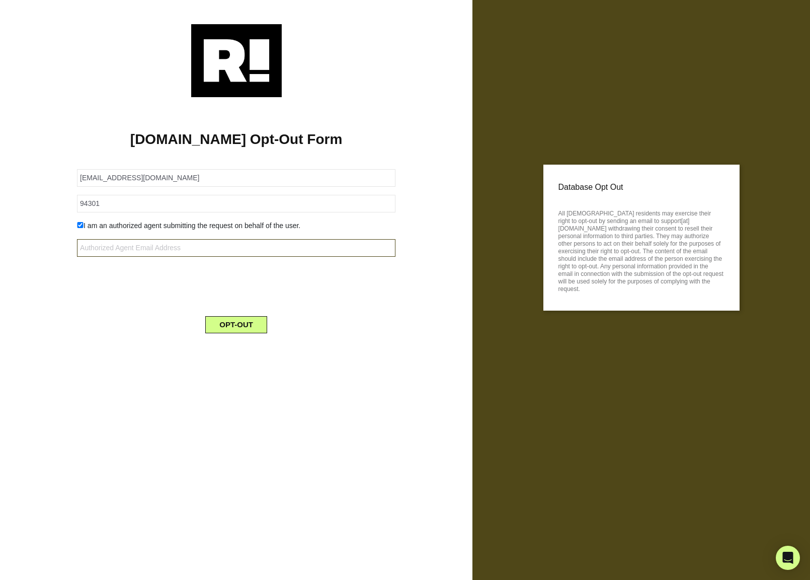
click at [166, 251] on input "text" at bounding box center [236, 248] width 319 height 18
paste input "[EMAIL_ADDRESS][DOMAIN_NAME]"
type input "[EMAIL_ADDRESS][DOMAIN_NAME]"
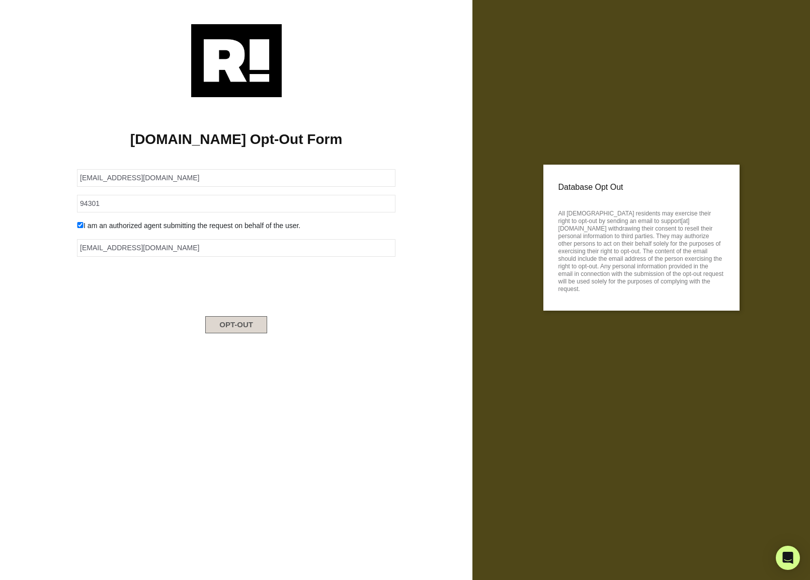
click at [241, 324] on button "OPT-OUT" at bounding box center [236, 324] width 62 height 17
click at [243, 189] on form "I am an authorized agent submitting the request on behalf of the user. OPT-OUT" at bounding box center [236, 232] width 319 height 150
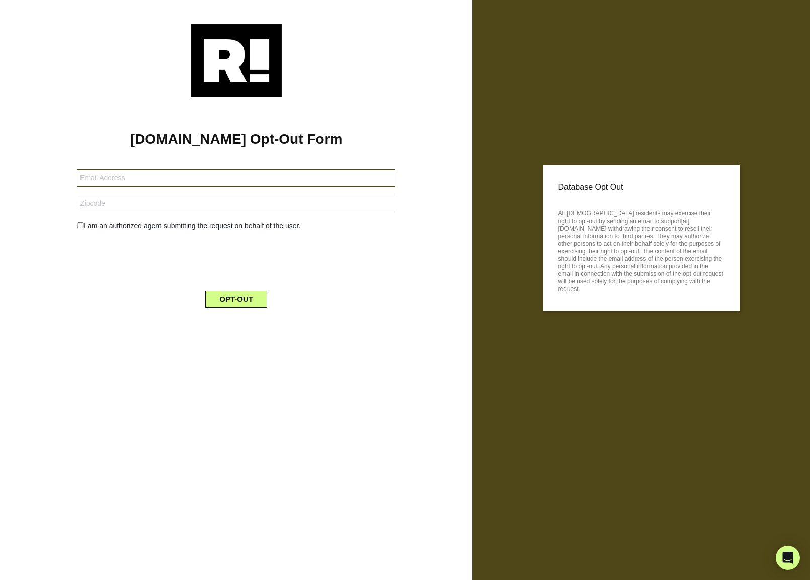
click at [241, 182] on input "text" at bounding box center [236, 178] width 319 height 18
paste input "socialtekllc@gmail.com"
type input "socialtekllc@gmail.com"
click at [167, 208] on input "text" at bounding box center [236, 204] width 319 height 18
type input "94301"
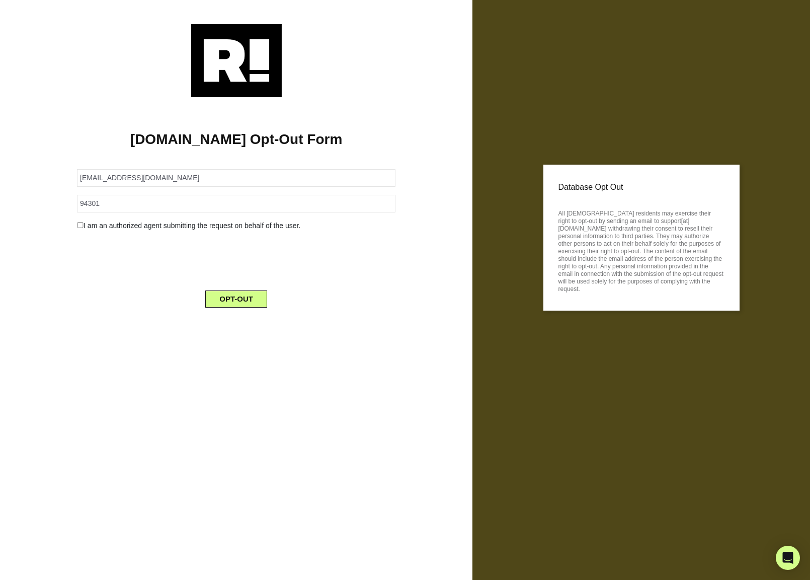
click at [81, 225] on input "checkbox" at bounding box center [80, 225] width 7 height 6
checkbox input "true"
click at [105, 258] on form "socialtekllc@gmail.com 94301 I am an authorized agent submitting the request on…" at bounding box center [236, 245] width 319 height 176
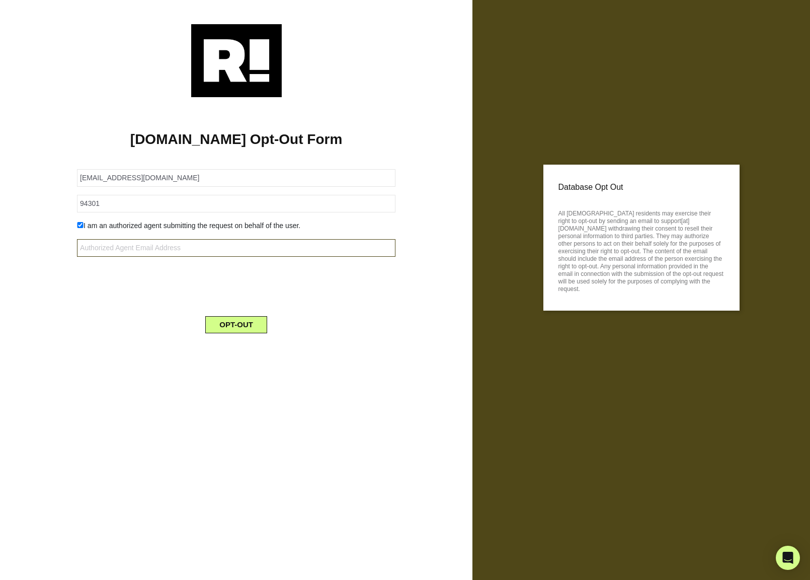
click at [115, 248] on input "text" at bounding box center [236, 248] width 319 height 18
paste input "[EMAIL_ADDRESS][DOMAIN_NAME]"
type input "[EMAIL_ADDRESS][DOMAIN_NAME]"
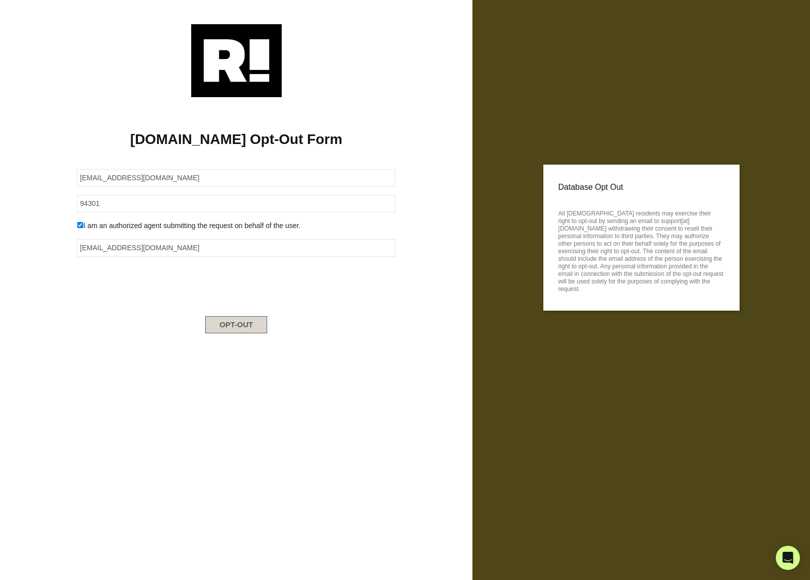
click at [238, 325] on button "OPT-OUT" at bounding box center [236, 324] width 62 height 17
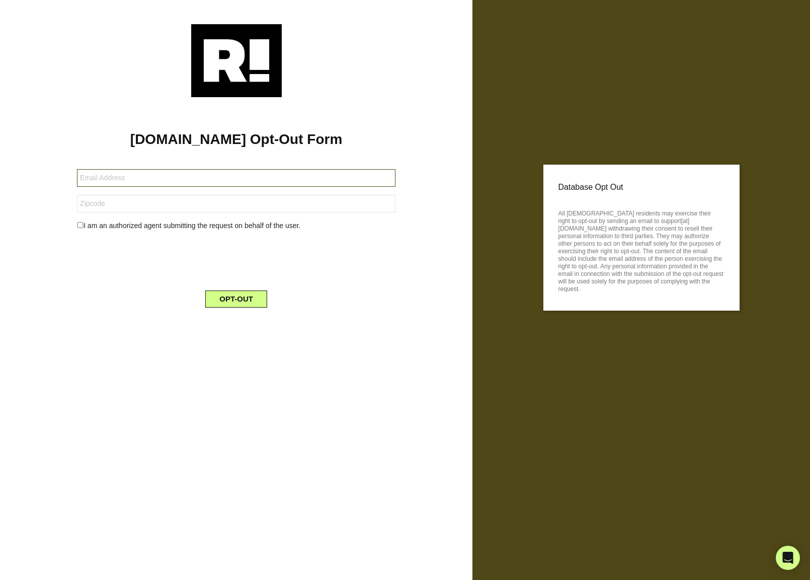
click at [273, 184] on input "text" at bounding box center [236, 178] width 319 height 18
paste input "[EMAIL_ADDRESS][DOMAIN_NAME]"
type input "[EMAIL_ADDRESS][DOMAIN_NAME]"
click at [110, 209] on input "text" at bounding box center [236, 204] width 319 height 18
type input "94301"
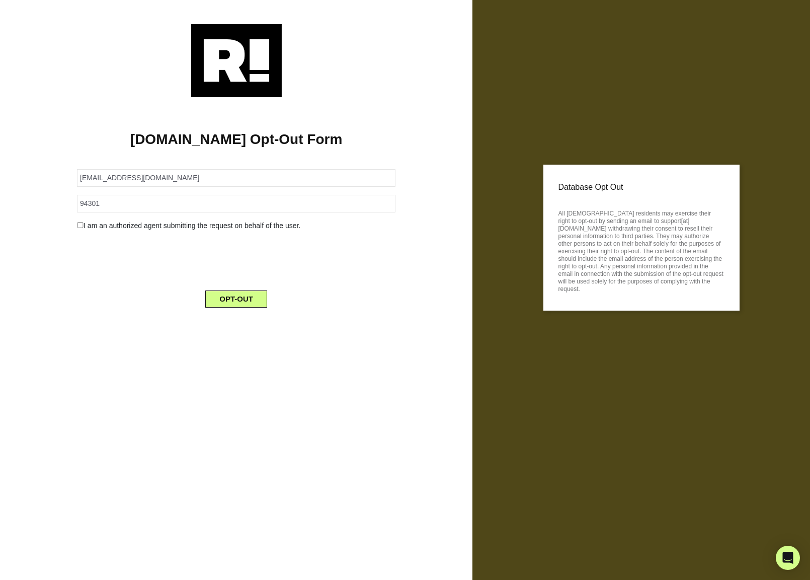
click at [78, 227] on input "checkbox" at bounding box center [80, 225] width 7 height 6
checkbox input "true"
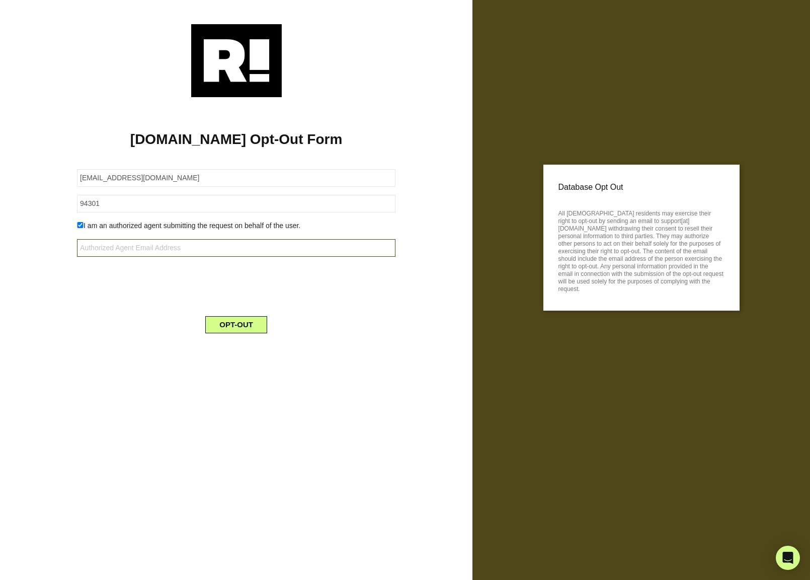
click at [166, 240] on input "text" at bounding box center [236, 248] width 319 height 18
paste input "[EMAIL_ADDRESS][DOMAIN_NAME]"
type input "[EMAIL_ADDRESS][DOMAIN_NAME]"
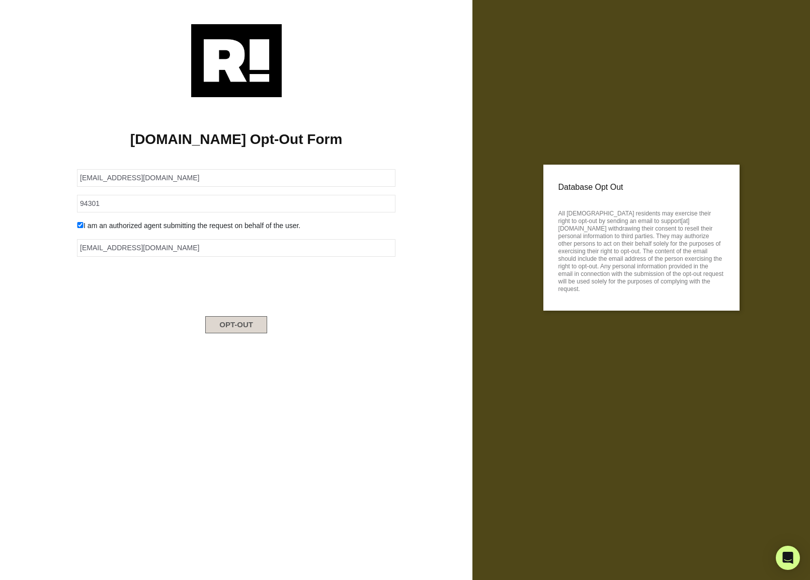
click at [259, 329] on button "OPT-OUT" at bounding box center [236, 324] width 62 height 17
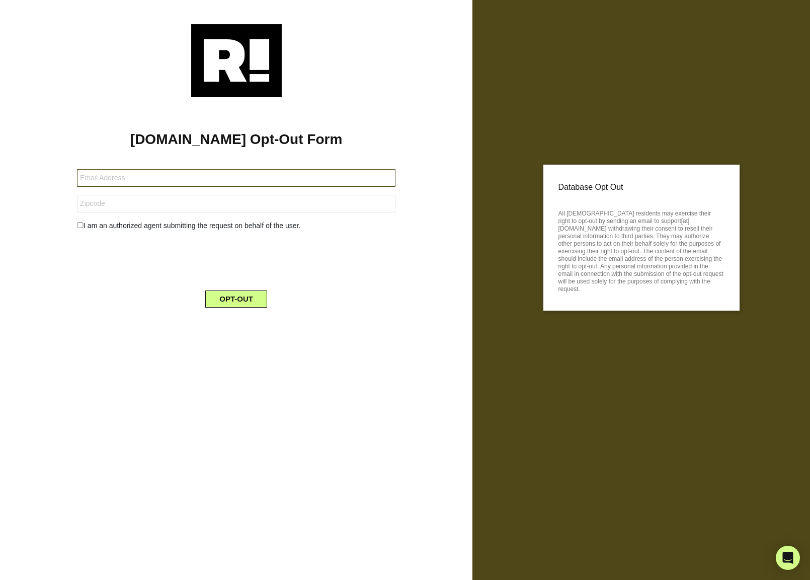
click at [240, 179] on input "text" at bounding box center [236, 178] width 319 height 18
paste input "[PERSON_NAME][EMAIL_ADDRESS][DOMAIN_NAME]"
type input "[PERSON_NAME][EMAIL_ADDRESS][DOMAIN_NAME]"
click at [182, 208] on input "text" at bounding box center [236, 204] width 319 height 18
type input "94301"
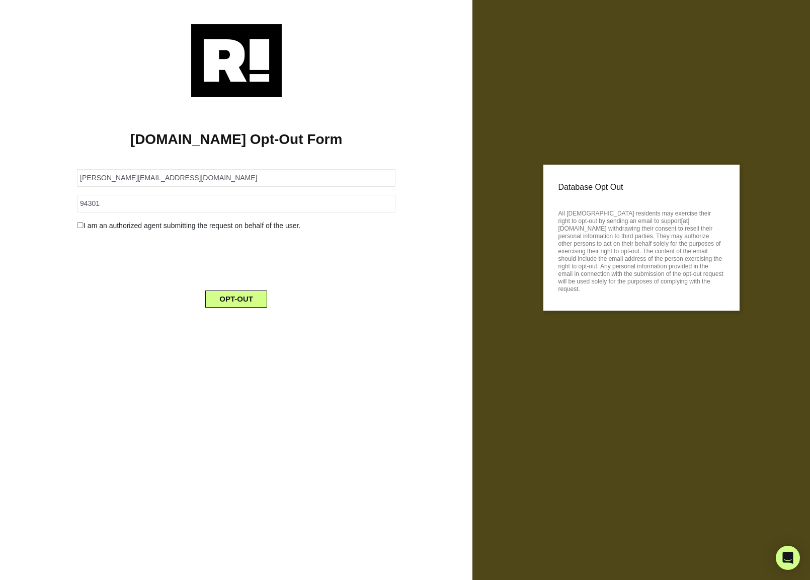
click at [68, 221] on div "[DOMAIN_NAME] Opt-Out Form [PERSON_NAME][EMAIL_ADDRESS][DOMAIN_NAME] 94301 I am…" at bounding box center [236, 206] width 457 height 218
click at [82, 226] on input "checkbox" at bounding box center [80, 225] width 7 height 6
checkbox input "true"
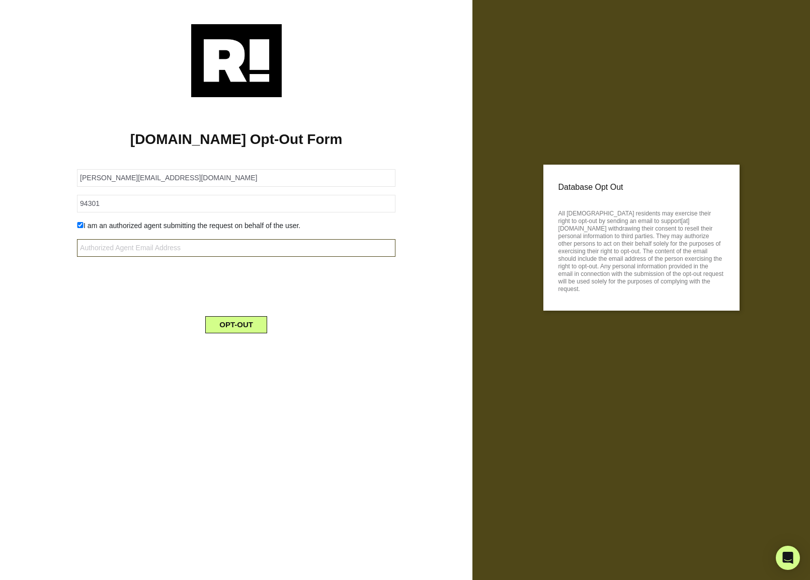
paste input "[EMAIL_ADDRESS][DOMAIN_NAME]"
type input "[EMAIL_ADDRESS][DOMAIN_NAME]"
paste input "[EMAIL_ADDRESS][DOMAIN_NAME]"
type input "[EMAIL_ADDRESS][DOMAIN_NAME]"
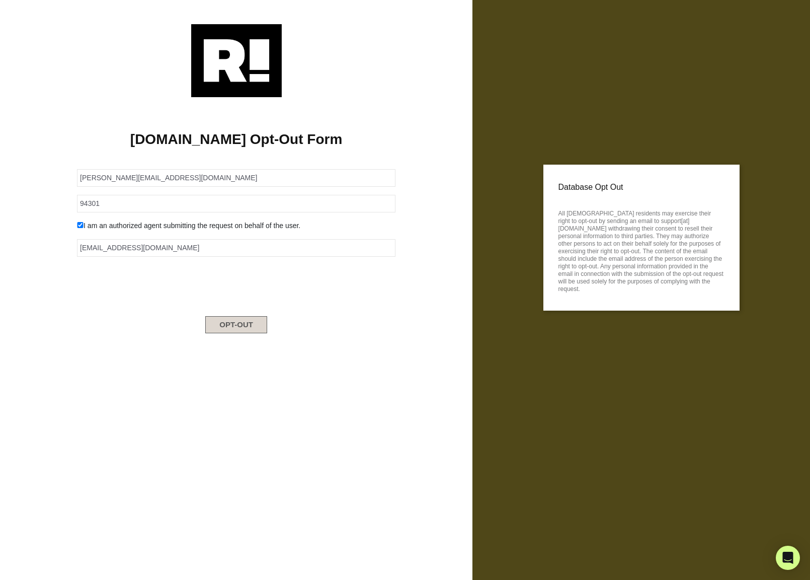
click at [232, 329] on button "OPT-OUT" at bounding box center [236, 324] width 62 height 17
